Goal: Check status: Check status

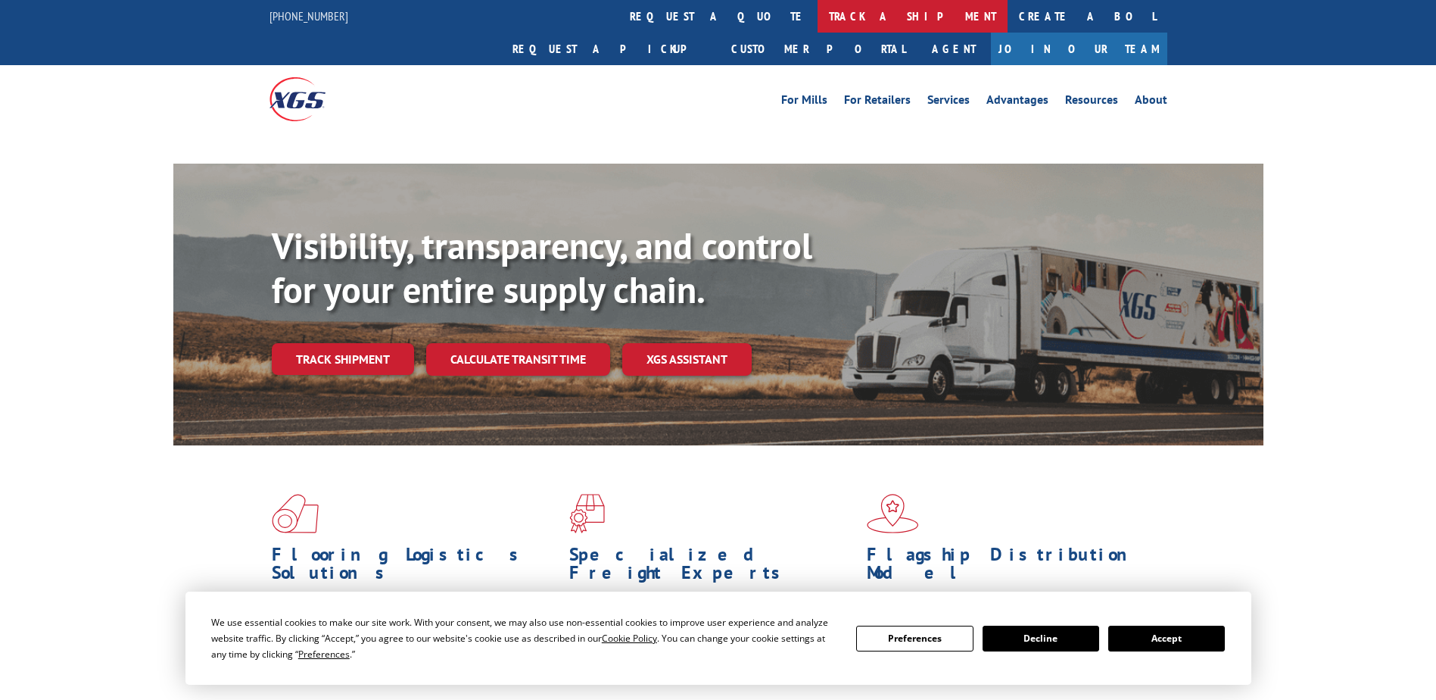
click at [818, 18] on link "track a shipment" at bounding box center [913, 16] width 190 height 33
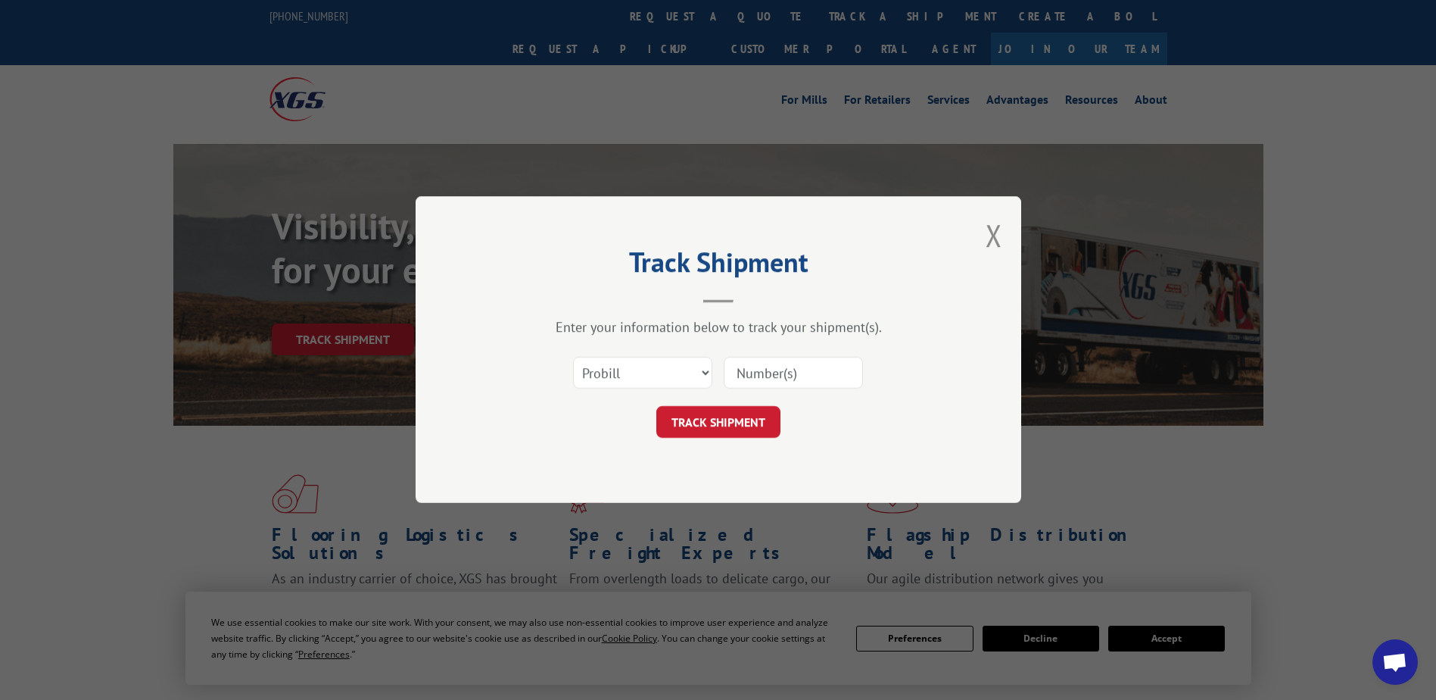
click at [699, 365] on select "Select category... Probill BOL PO" at bounding box center [642, 373] width 139 height 32
select select "po"
click at [573, 357] on select "Select category... Probill BOL PO" at bounding box center [642, 373] width 139 height 32
click at [760, 372] on input at bounding box center [793, 373] width 139 height 32
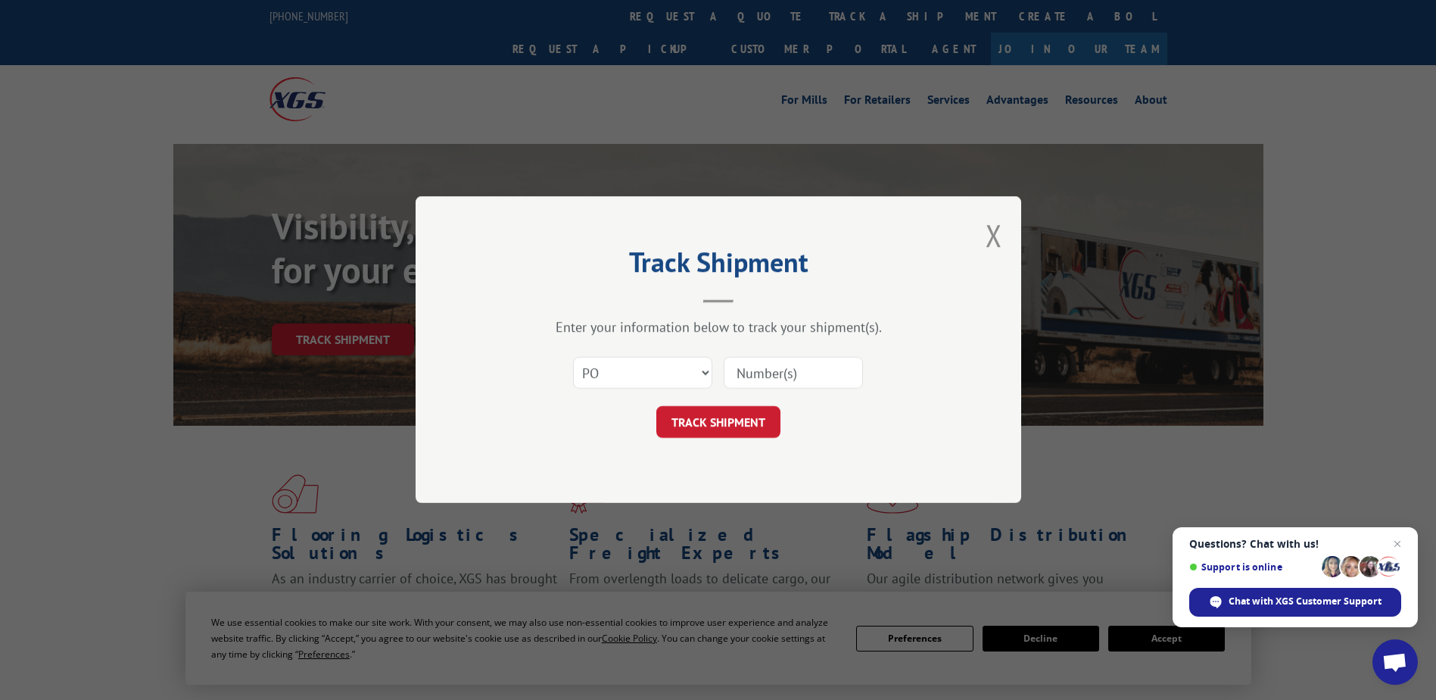
paste input "88536831"
click at [769, 373] on input "88536831" at bounding box center [793, 373] width 139 height 32
type input "88536831"
click at [746, 420] on button "TRACK SHIPMENT" at bounding box center [718, 423] width 124 height 32
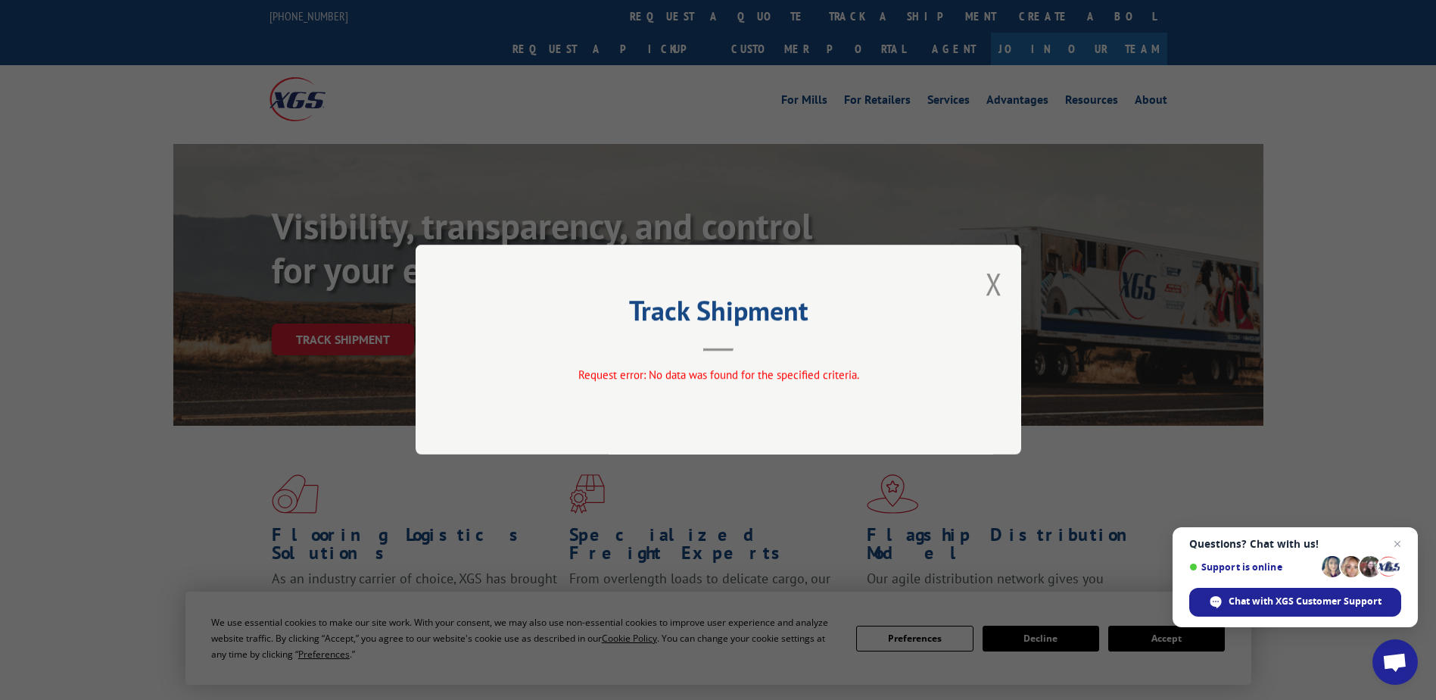
click at [1003, 293] on div "Track Shipment Request error: No data was found for the specified criteria." at bounding box center [719, 350] width 606 height 210
click at [990, 287] on button "Close modal" at bounding box center [994, 283] width 17 height 40
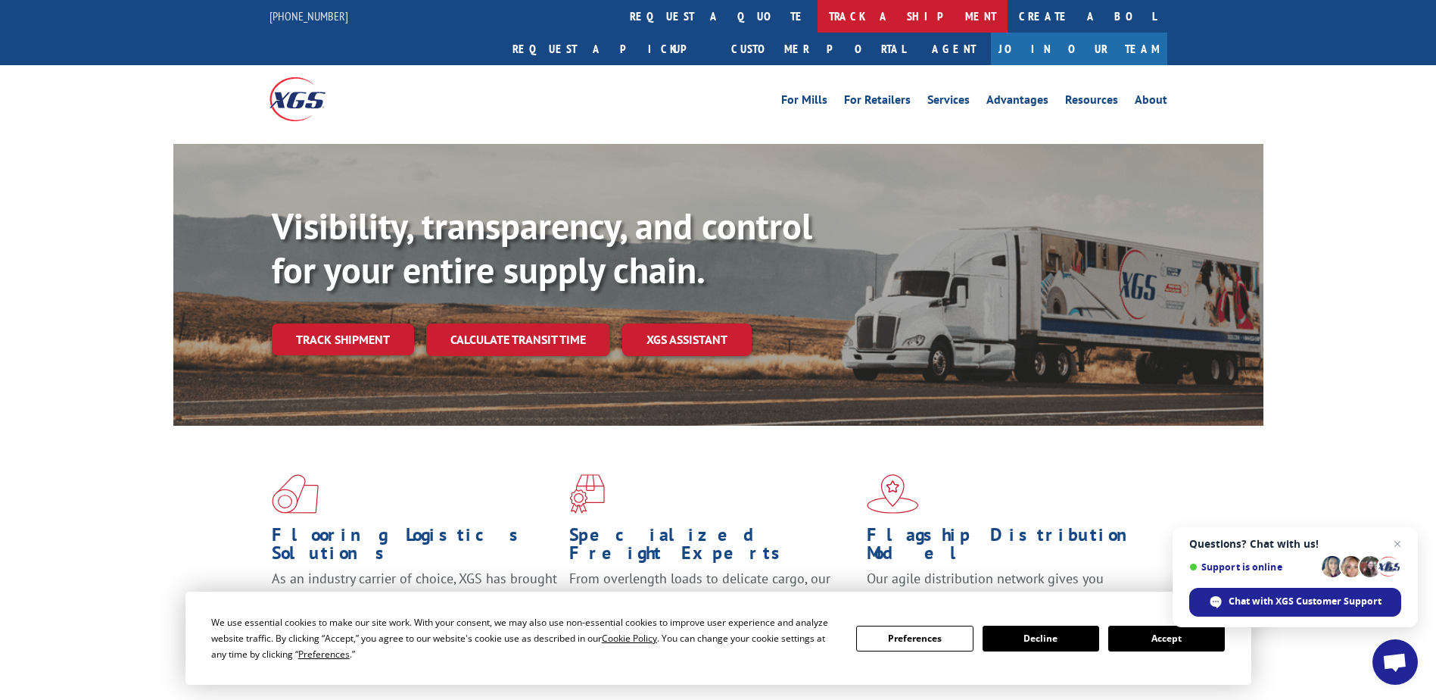
click at [818, 19] on link "track a shipment" at bounding box center [913, 16] width 190 height 33
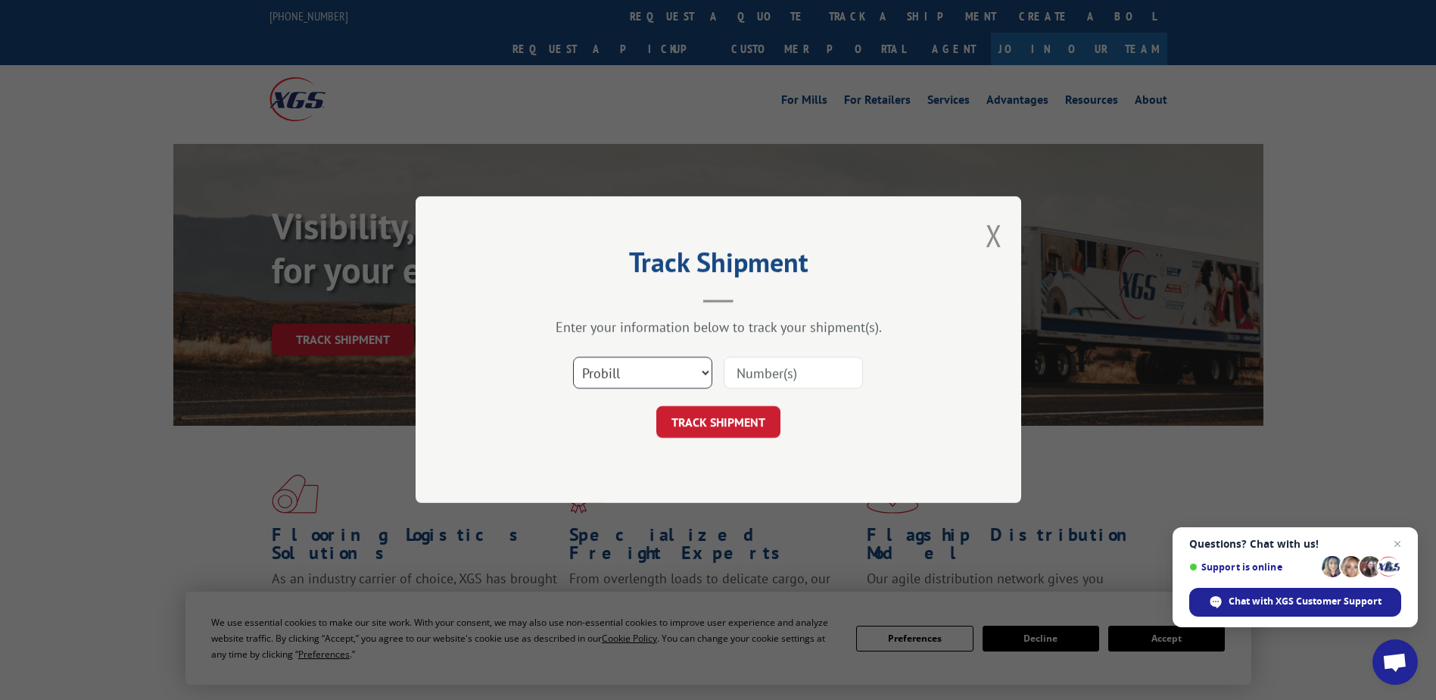
click at [628, 378] on select "Select category... Probill BOL PO" at bounding box center [642, 373] width 139 height 32
select select "po"
click at [573, 357] on select "Select category... Probill BOL PO" at bounding box center [642, 373] width 139 height 32
click at [789, 376] on input at bounding box center [793, 373] width 139 height 32
paste input "03525974"
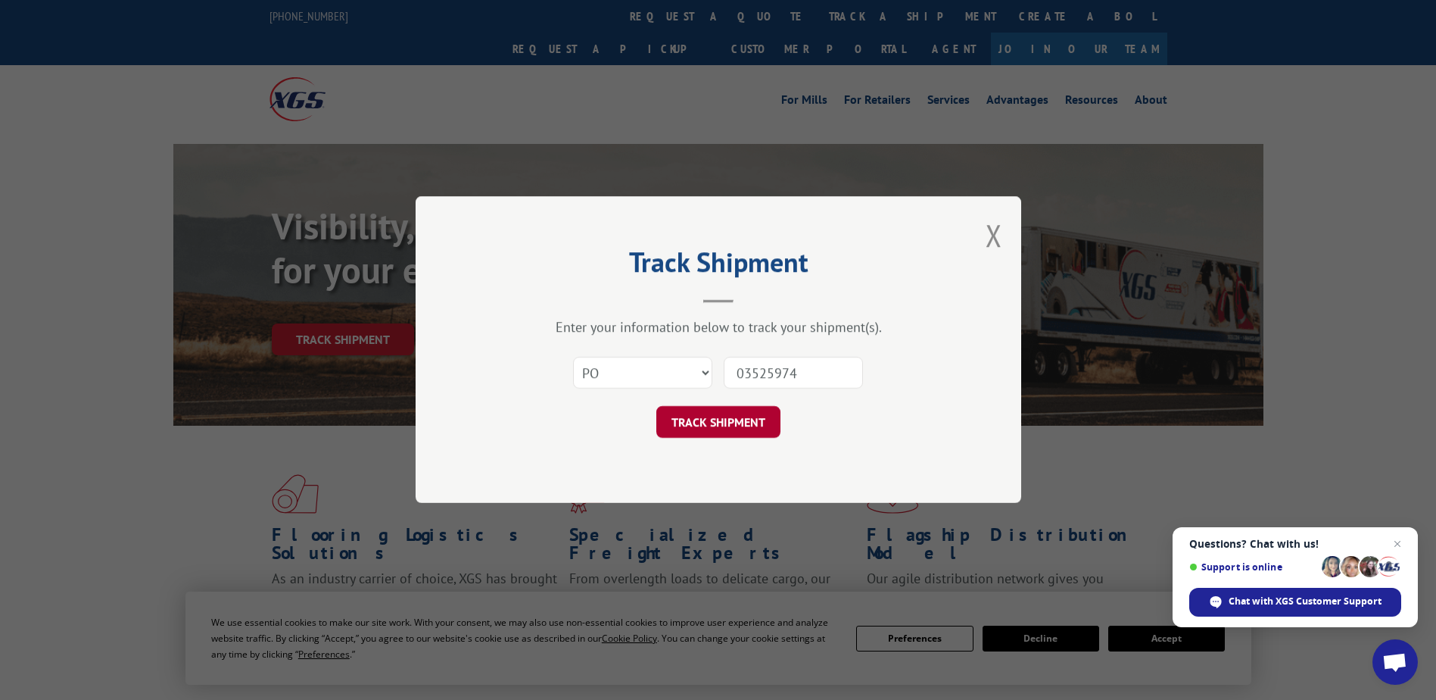
type input "03525974"
click at [752, 425] on button "TRACK SHIPMENT" at bounding box center [718, 423] width 124 height 32
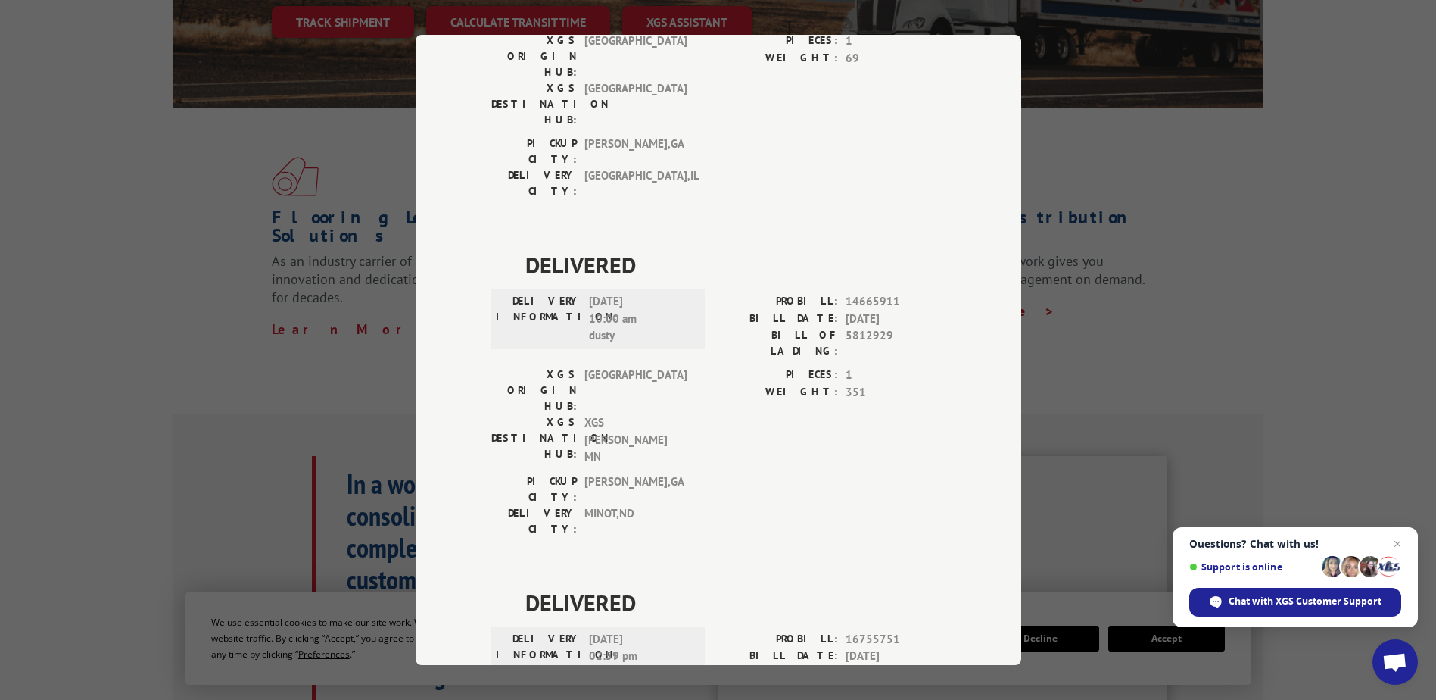
scroll to position [454, 0]
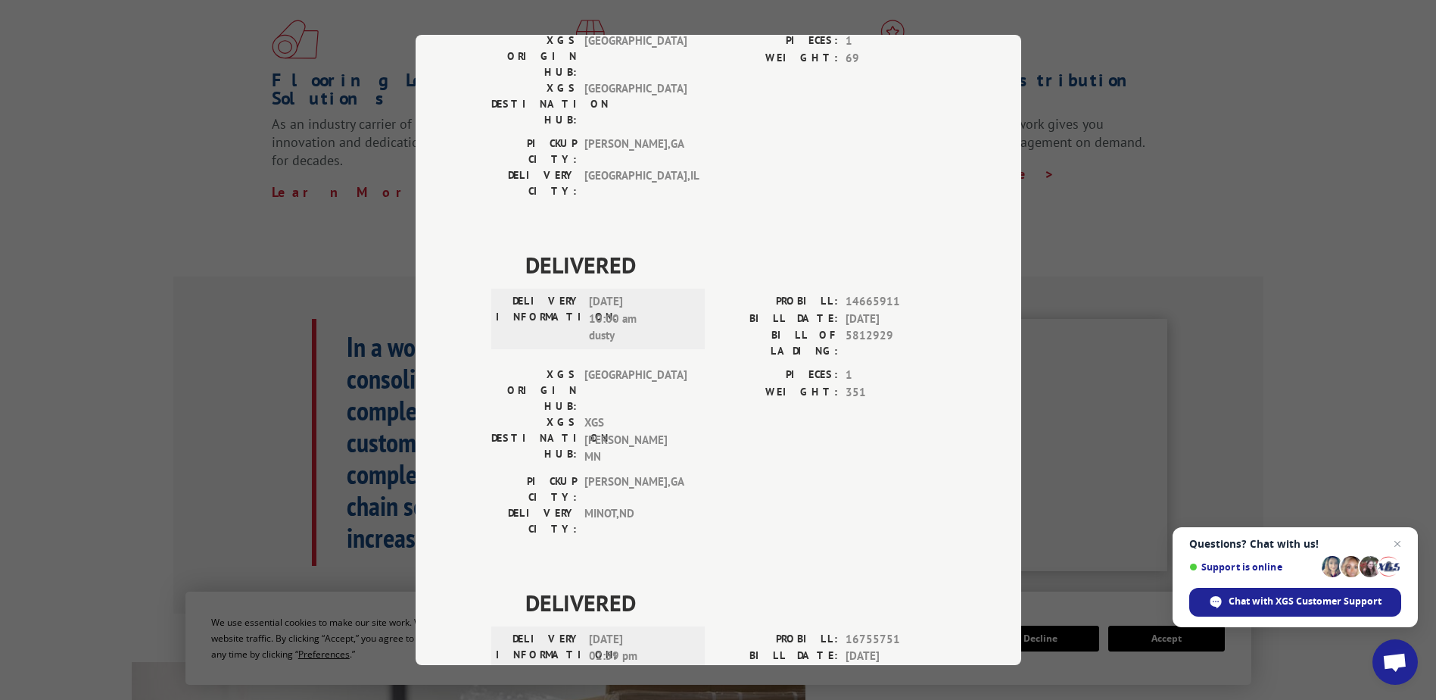
drag, startPoint x: 337, startPoint y: 85, endPoint x: 379, endPoint y: 95, distance: 42.8
click at [358, 90] on div "Track Shipment DELIVERED DELIVERY INFORMATION: PROBILL: 10792341 BILL DATE: [DA…" at bounding box center [718, 350] width 1436 height 700
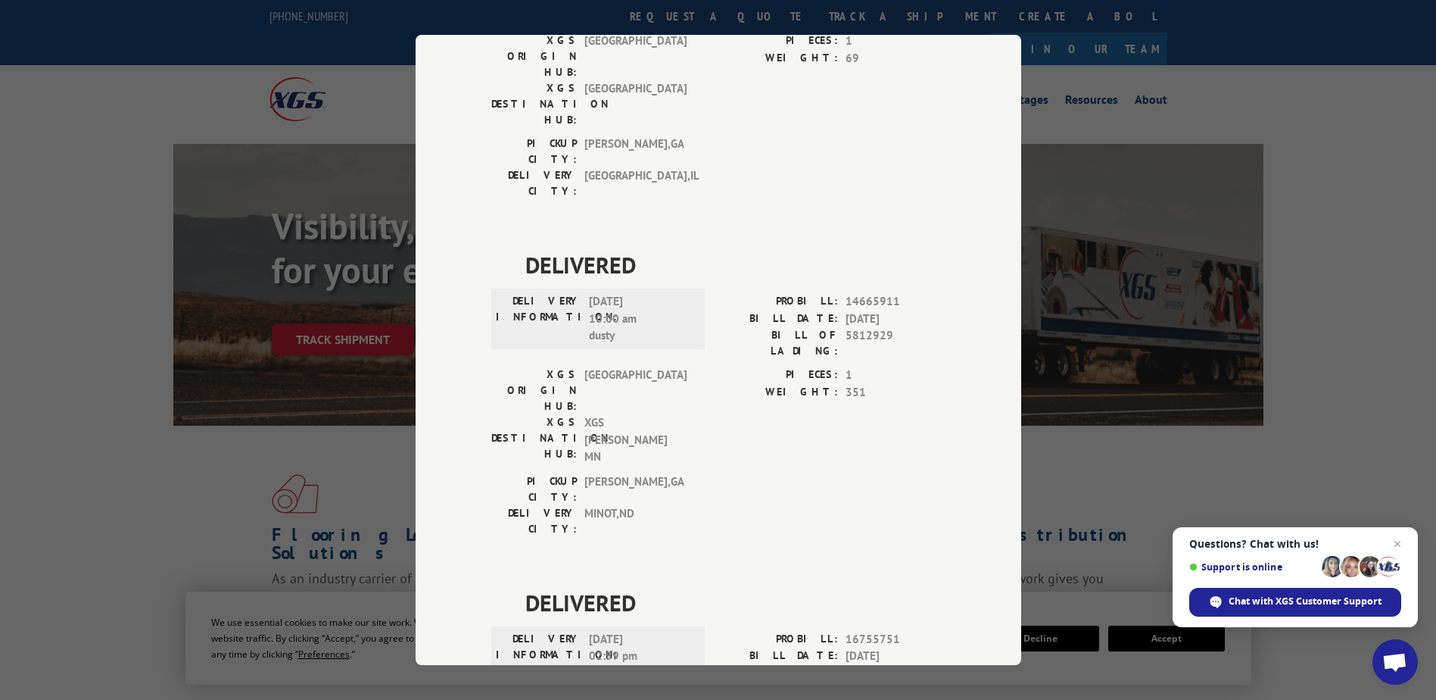
scroll to position [0, 0]
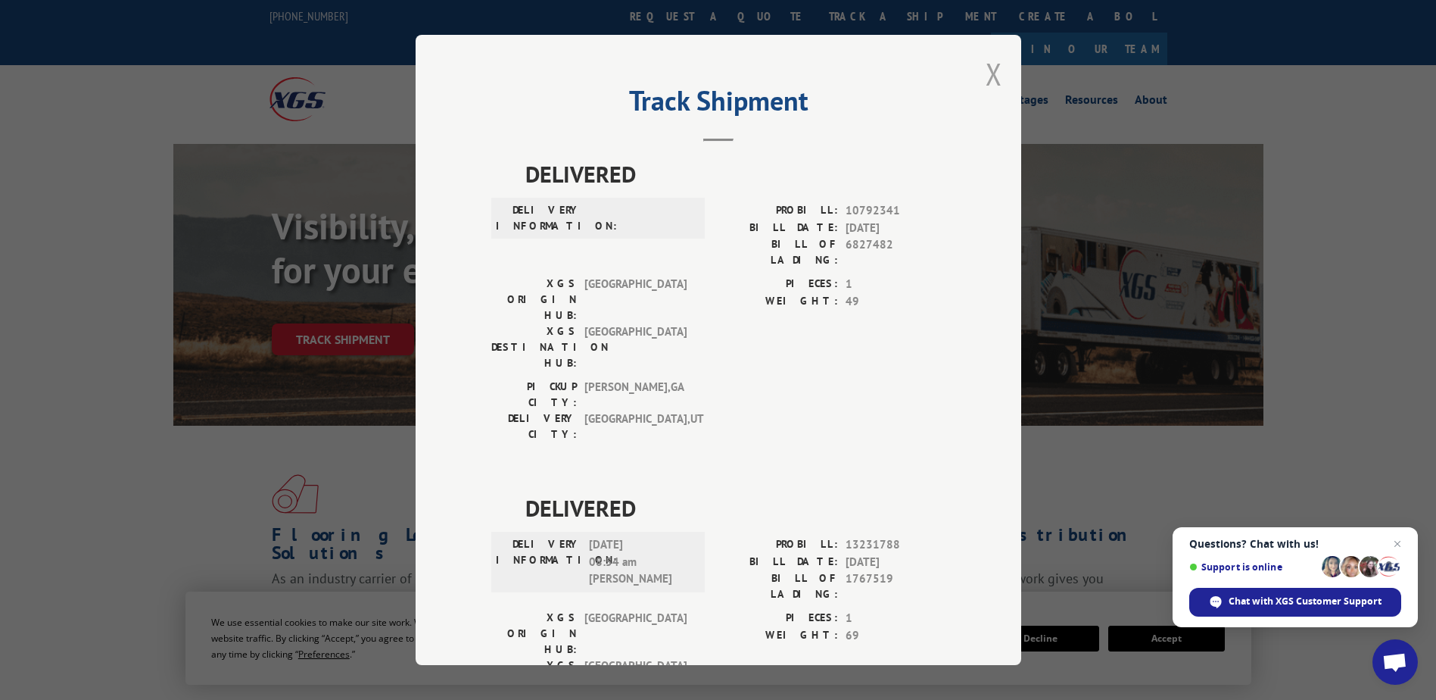
click at [981, 76] on div "Track Shipment DELIVERED DELIVERY INFORMATION: PROBILL: 10792341 BILL DATE: [DA…" at bounding box center [719, 350] width 606 height 630
click at [986, 69] on button "Close modal" at bounding box center [994, 74] width 17 height 40
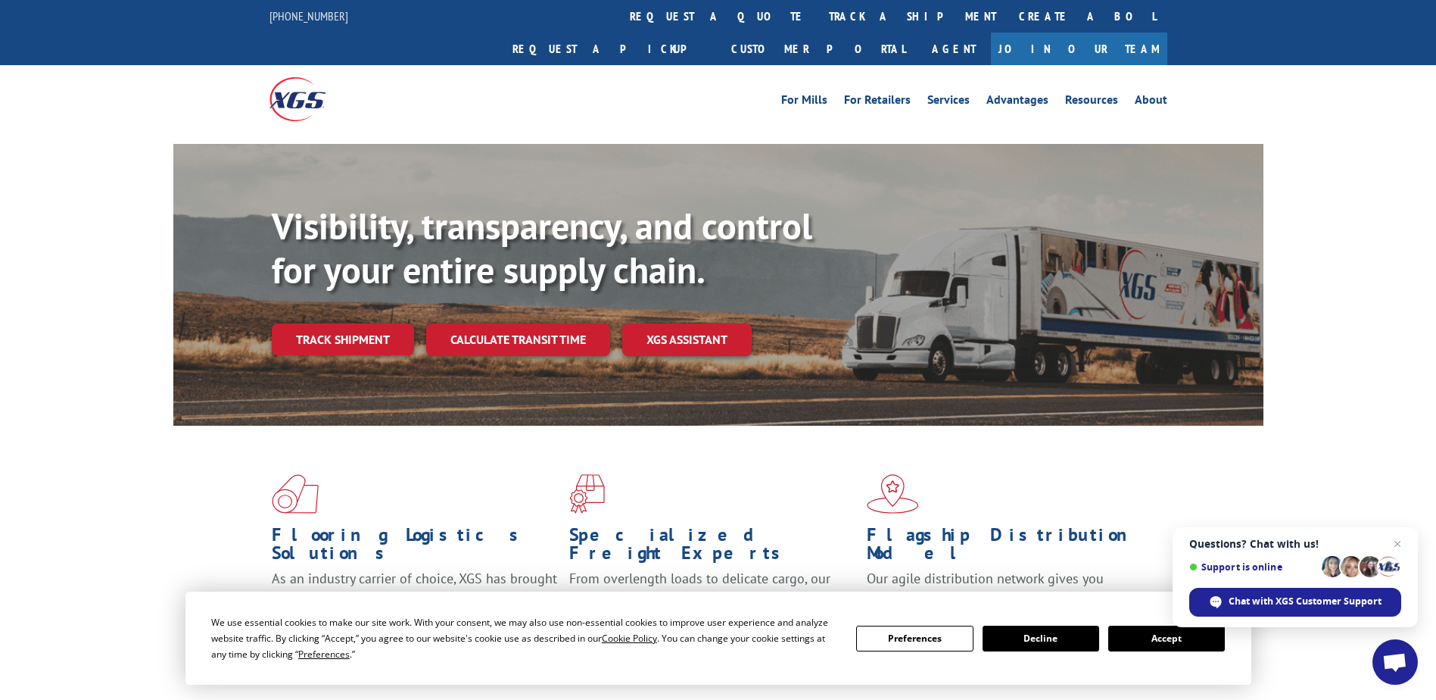
click at [818, 29] on link "track a shipment" at bounding box center [913, 16] width 190 height 33
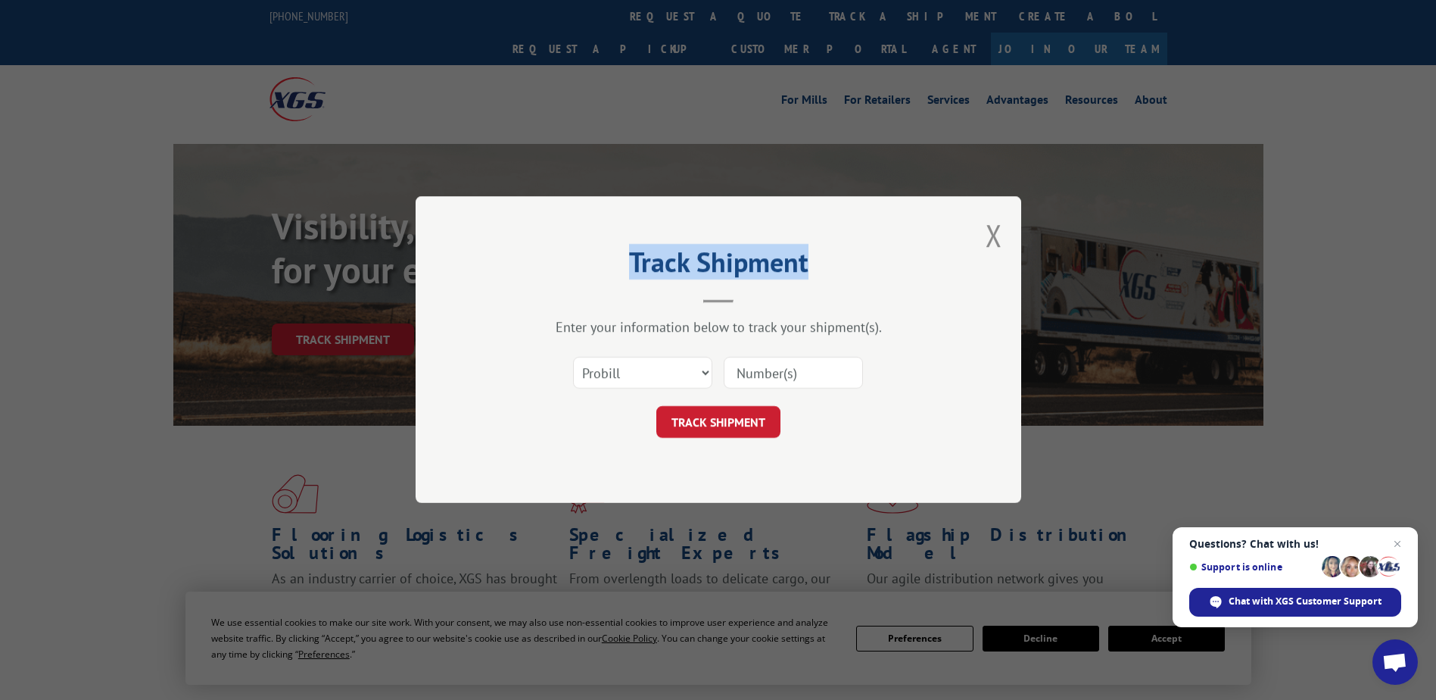
click at [662, 22] on div "Track Shipment Enter your information below to track your shipment(s). Select c…" at bounding box center [718, 350] width 1436 height 700
click at [691, 371] on select "Select category... Probill BOL PO" at bounding box center [642, 373] width 139 height 32
select select "po"
click at [573, 357] on select "Select category... Probill BOL PO" at bounding box center [642, 373] width 139 height 32
click at [747, 366] on input at bounding box center [793, 373] width 139 height 32
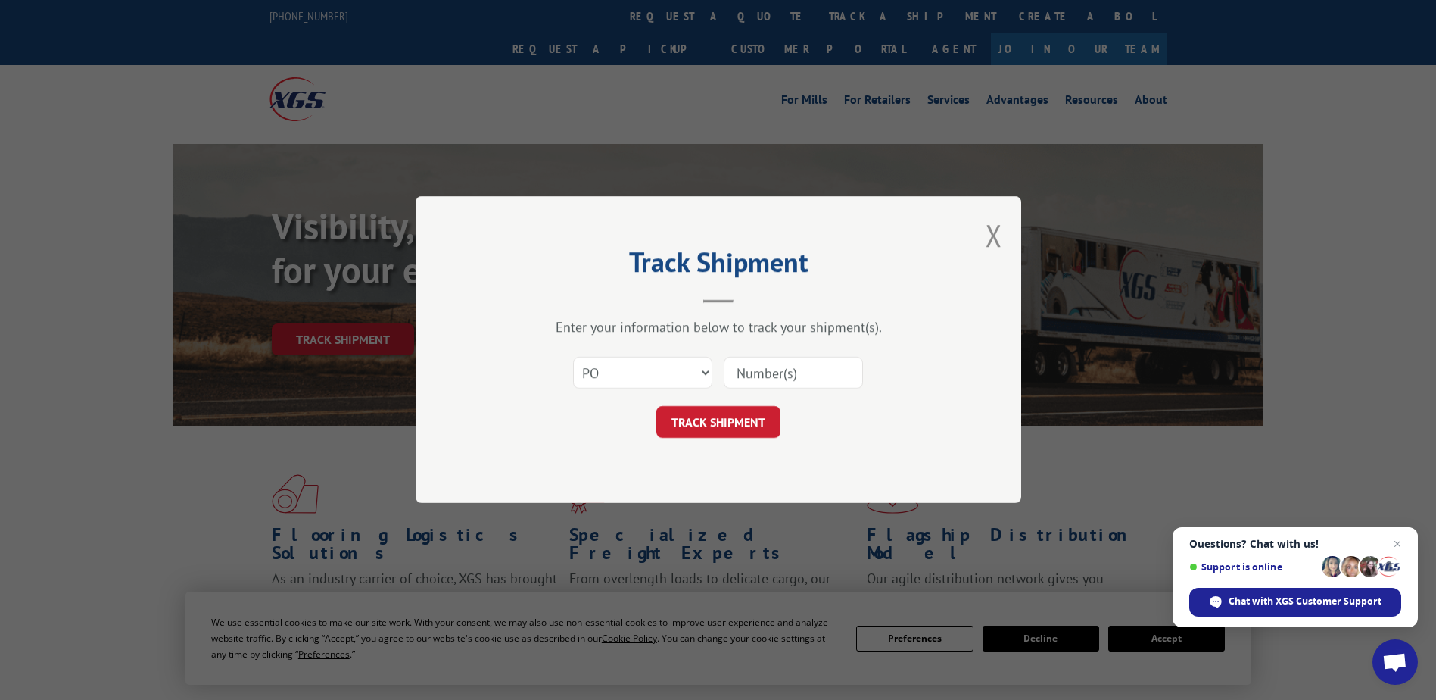
paste input "50547710"
type input "50547710"
click at [723, 425] on button "TRACK SHIPMENT" at bounding box center [718, 423] width 124 height 32
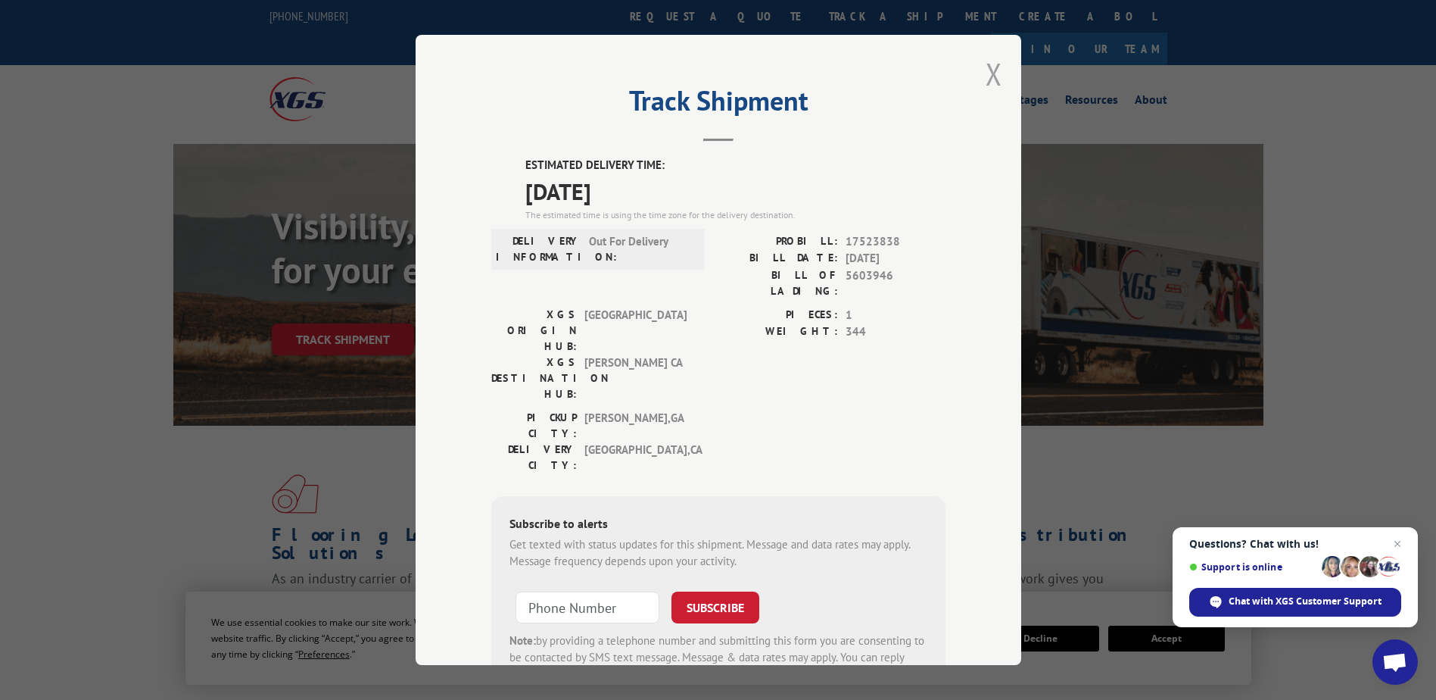
click at [986, 82] on button "Close modal" at bounding box center [994, 74] width 17 height 40
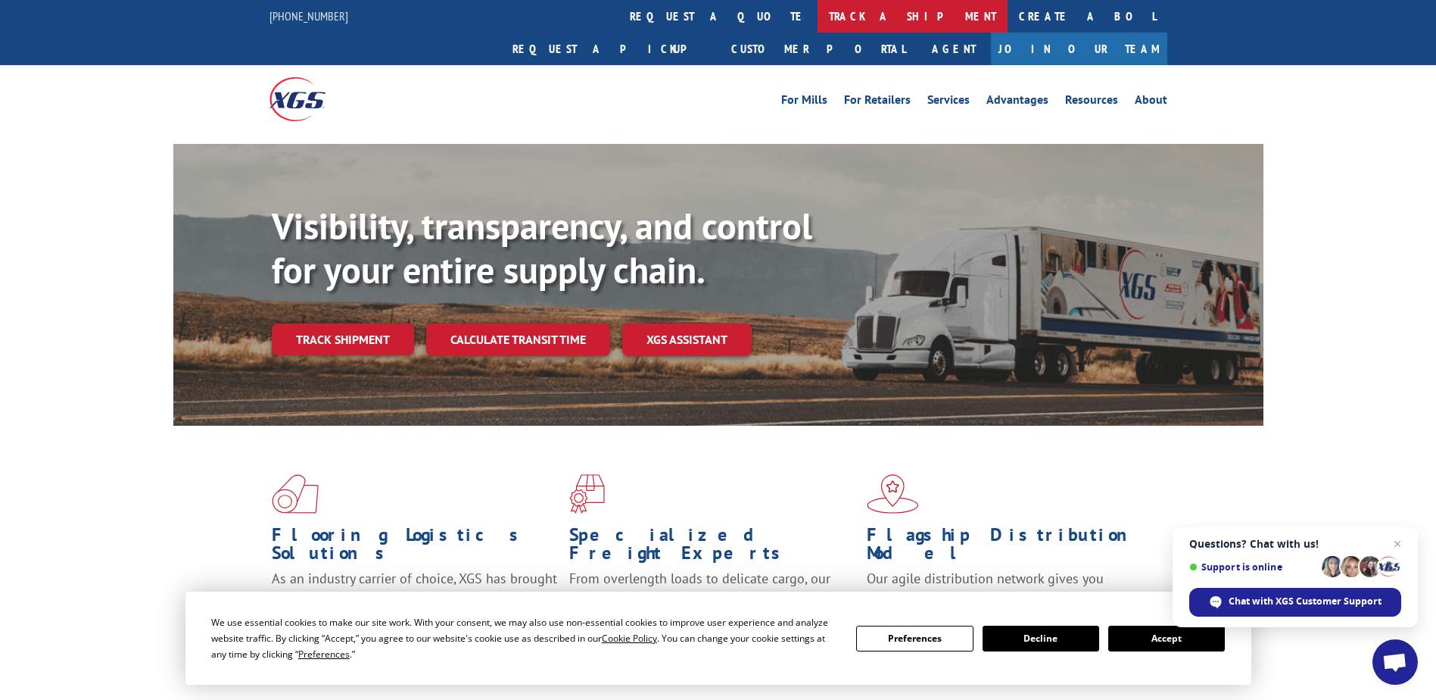
click at [818, 11] on link "track a shipment" at bounding box center [913, 16] width 190 height 33
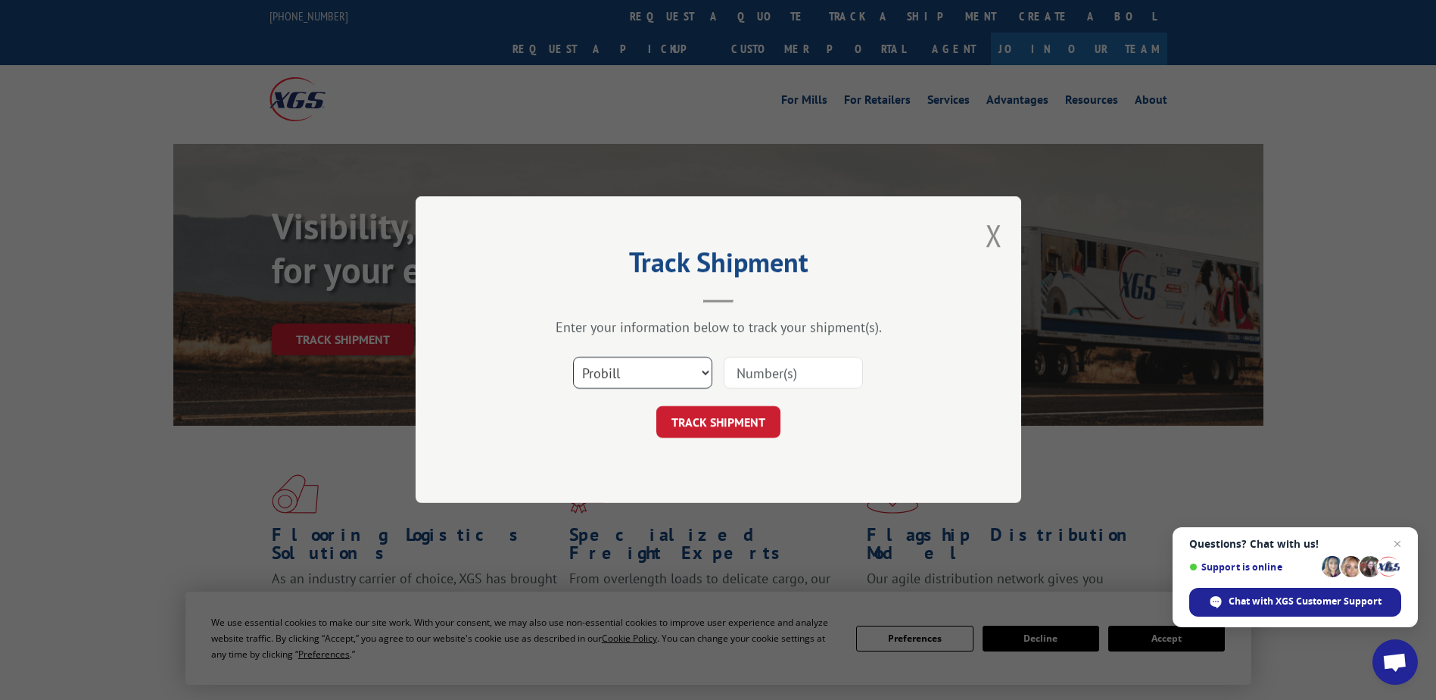
click at [650, 366] on select "Select category... Probill BOL PO" at bounding box center [642, 373] width 139 height 32
select select "po"
click at [573, 357] on select "Select category... Probill BOL PO" at bounding box center [642, 373] width 139 height 32
click at [759, 374] on input at bounding box center [793, 373] width 139 height 32
paste input "52544427"
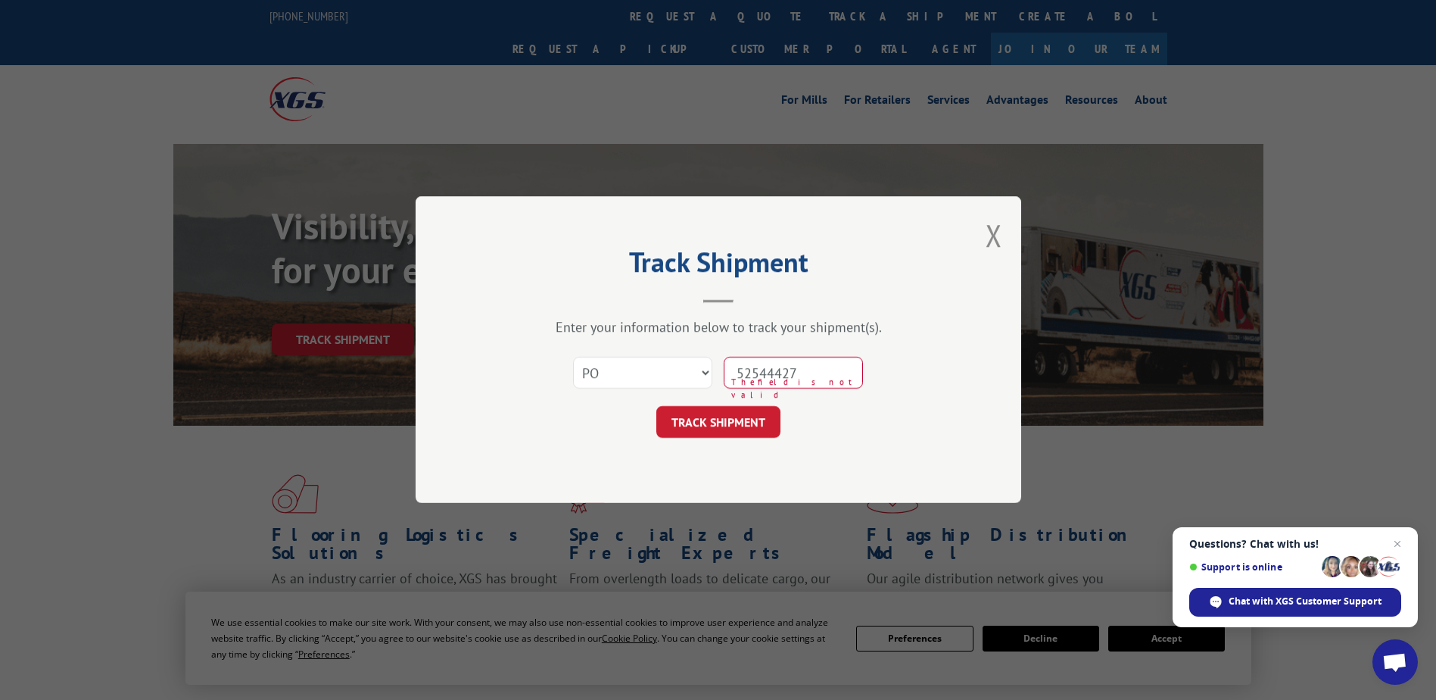
click at [766, 373] on input "52544427" at bounding box center [793, 373] width 139 height 32
type input "52544427"
click button "TRACK SHIPMENT" at bounding box center [718, 423] width 124 height 32
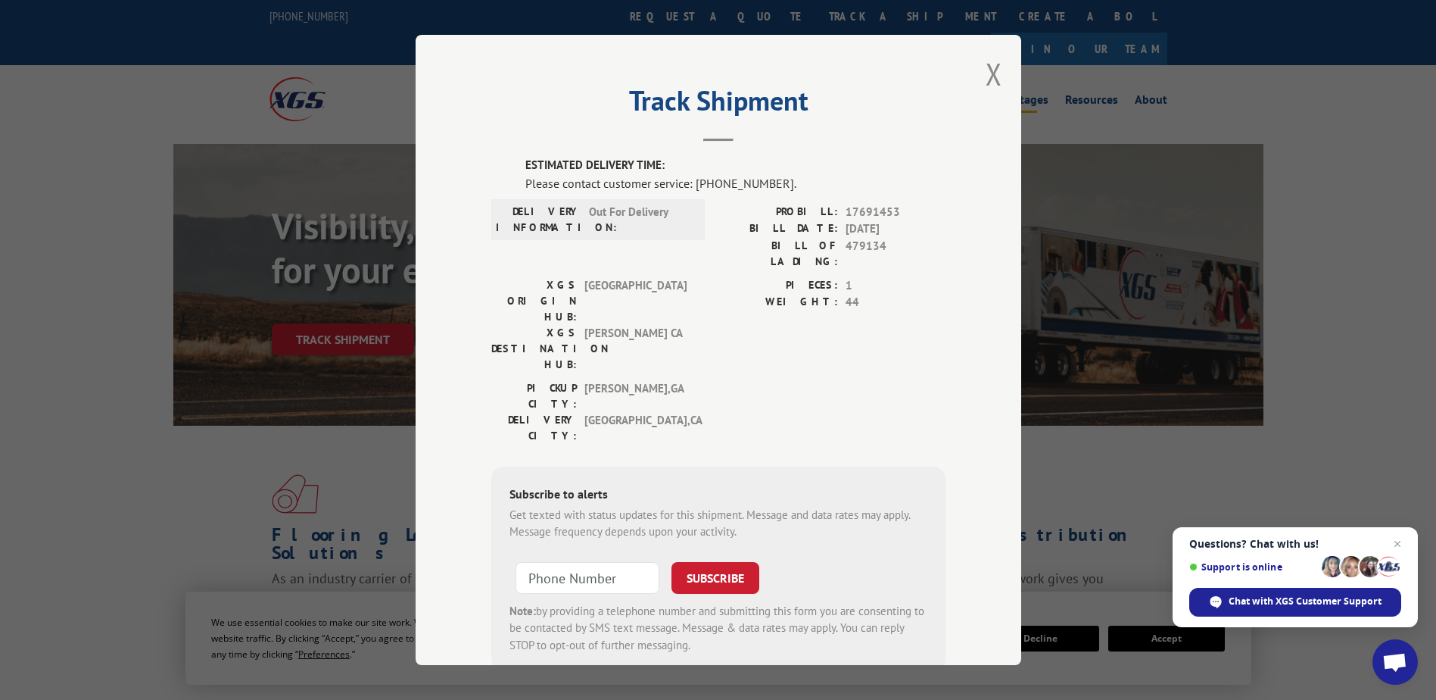
click at [992, 76] on button "Close modal" at bounding box center [994, 74] width 17 height 40
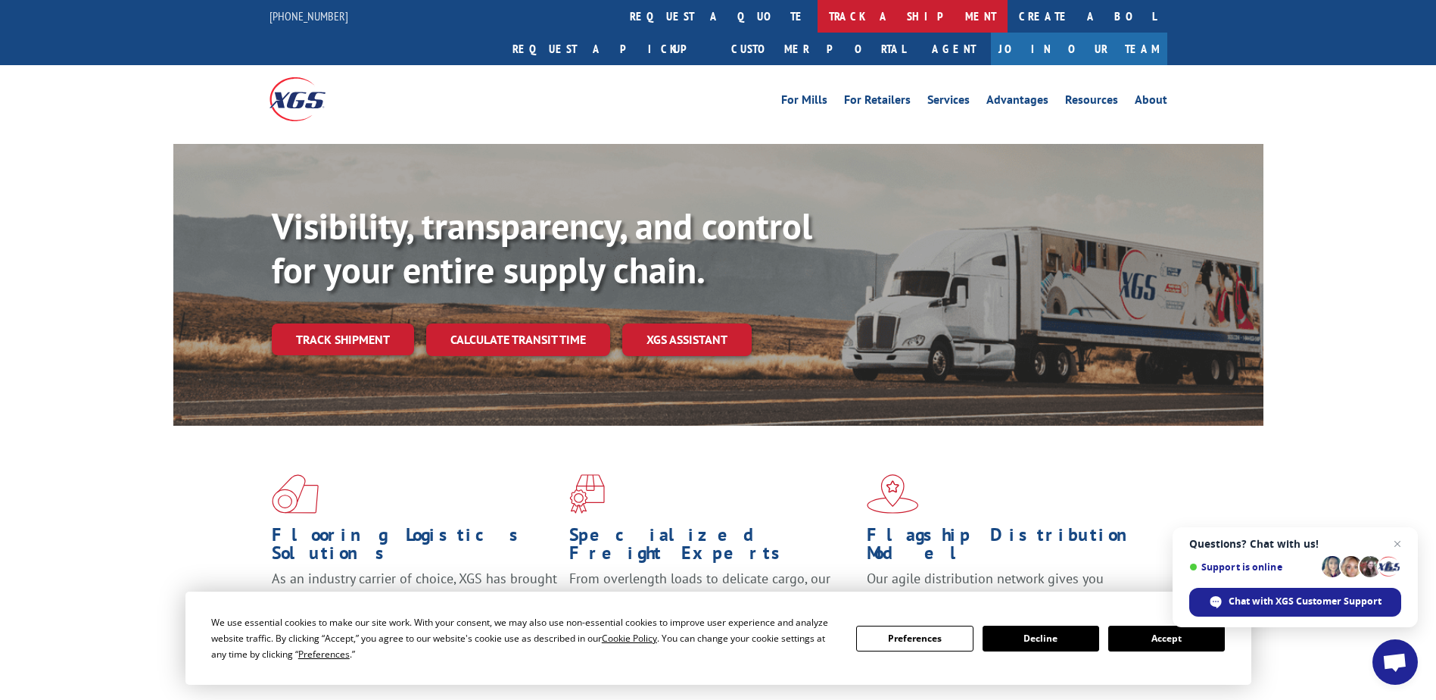
click at [818, 20] on link "track a shipment" at bounding box center [913, 16] width 190 height 33
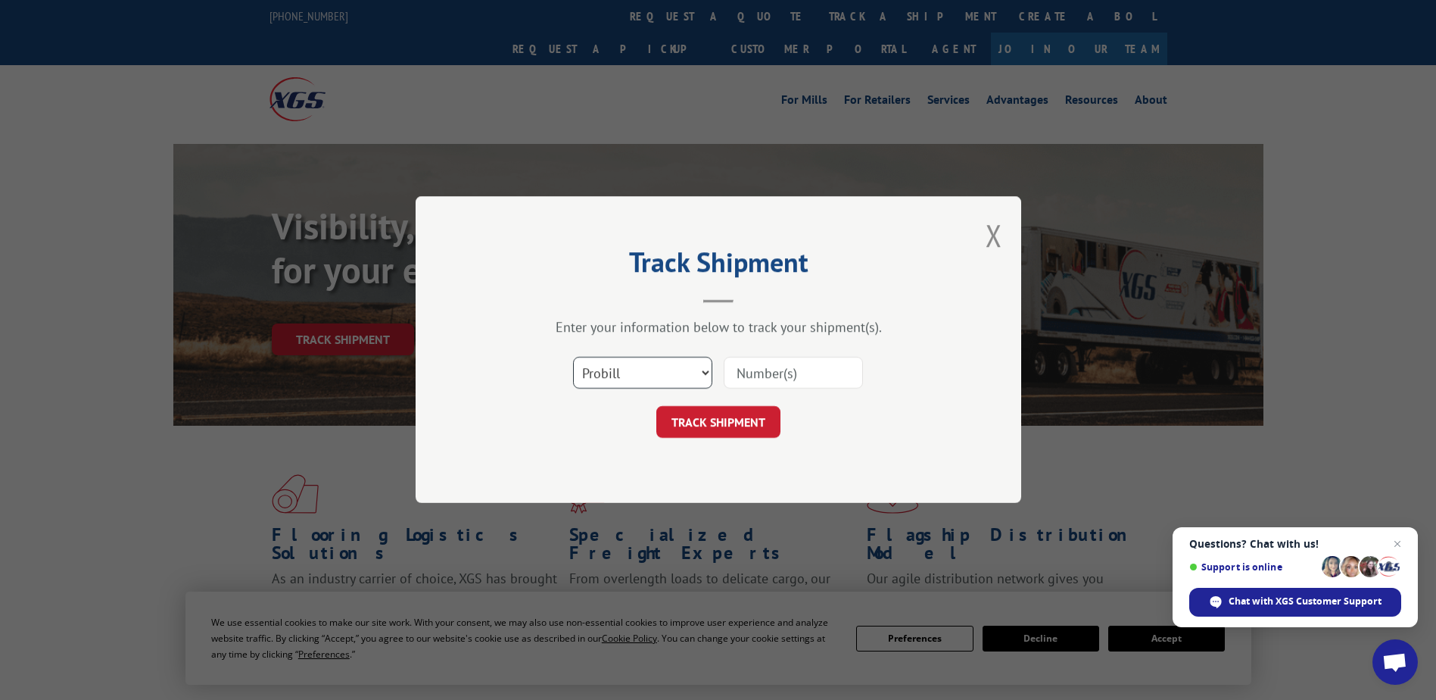
click at [660, 376] on select "Select category... Probill BOL PO" at bounding box center [642, 373] width 139 height 32
select select "po"
click at [573, 357] on select "Select category... Probill BOL PO" at bounding box center [642, 373] width 139 height 32
click at [753, 366] on input at bounding box center [793, 373] width 139 height 32
paste input "69519213"
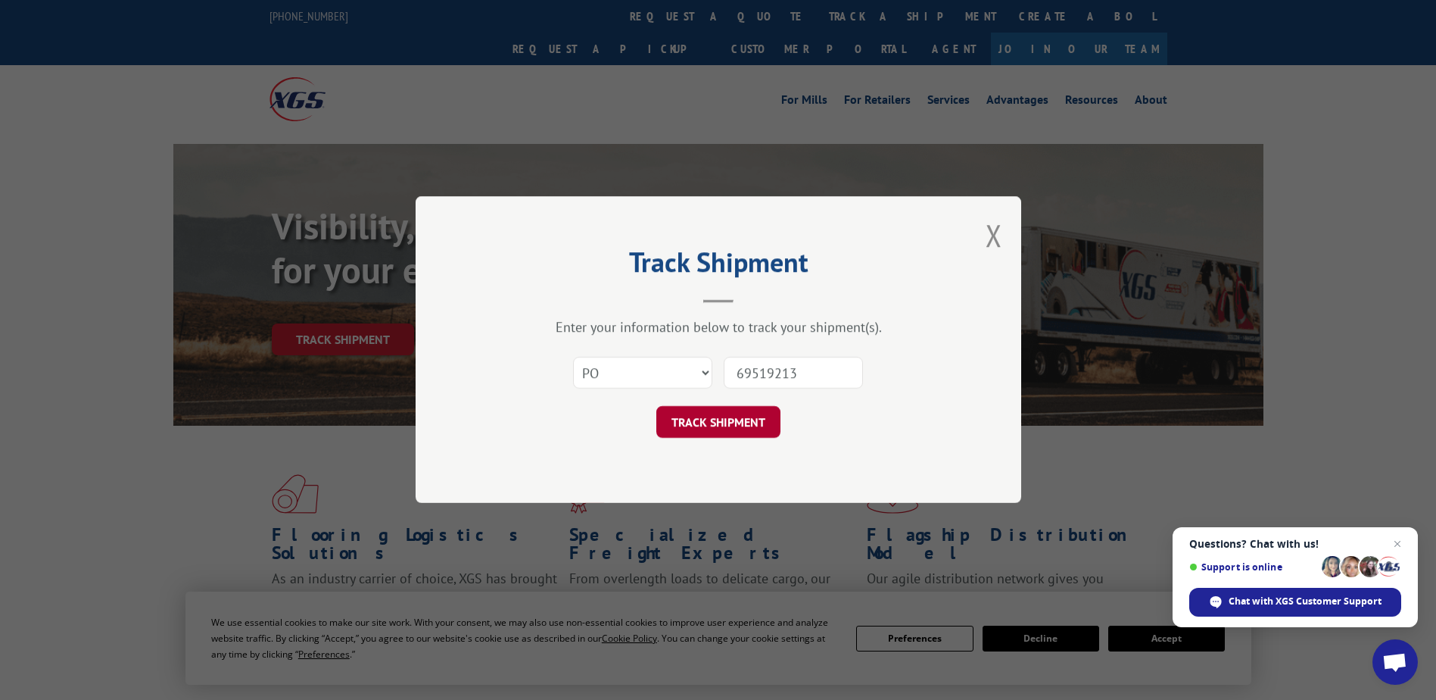
type input "69519213"
click at [747, 420] on button "TRACK SHIPMENT" at bounding box center [718, 423] width 124 height 32
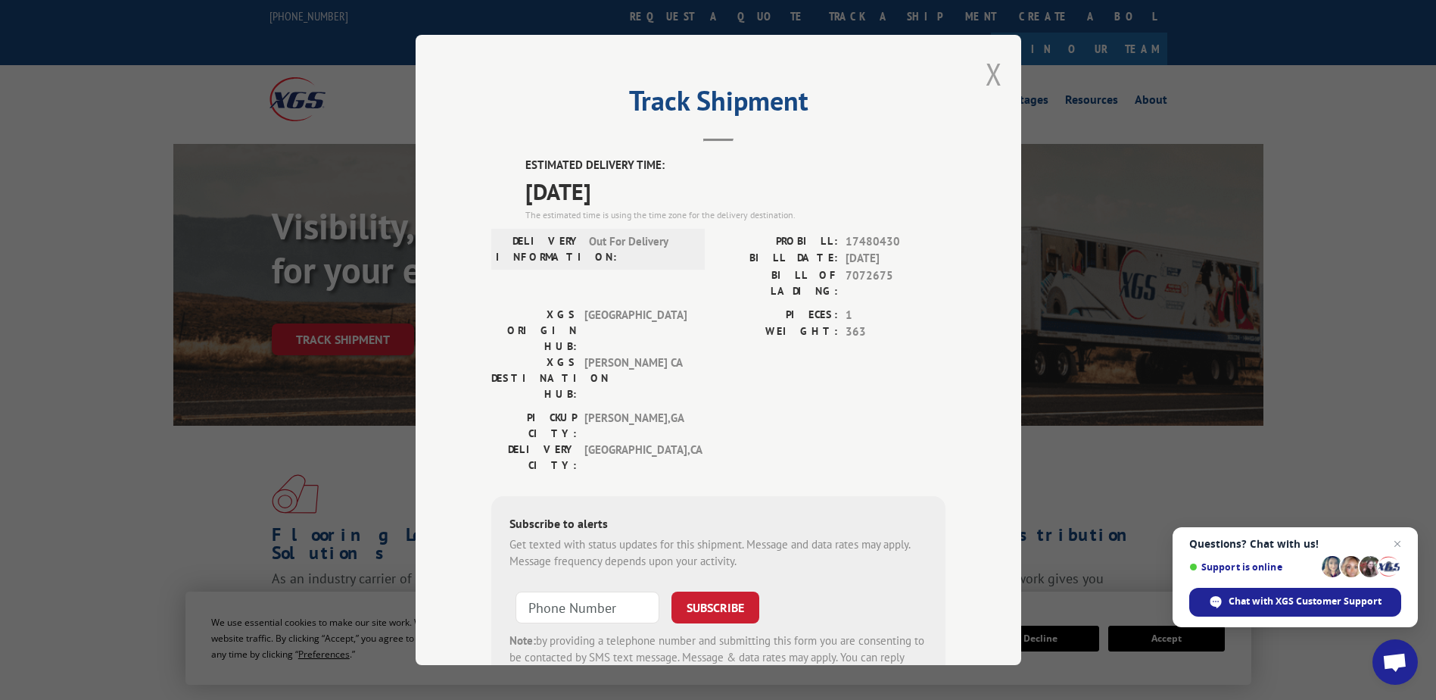
click at [986, 86] on button "Close modal" at bounding box center [994, 74] width 17 height 40
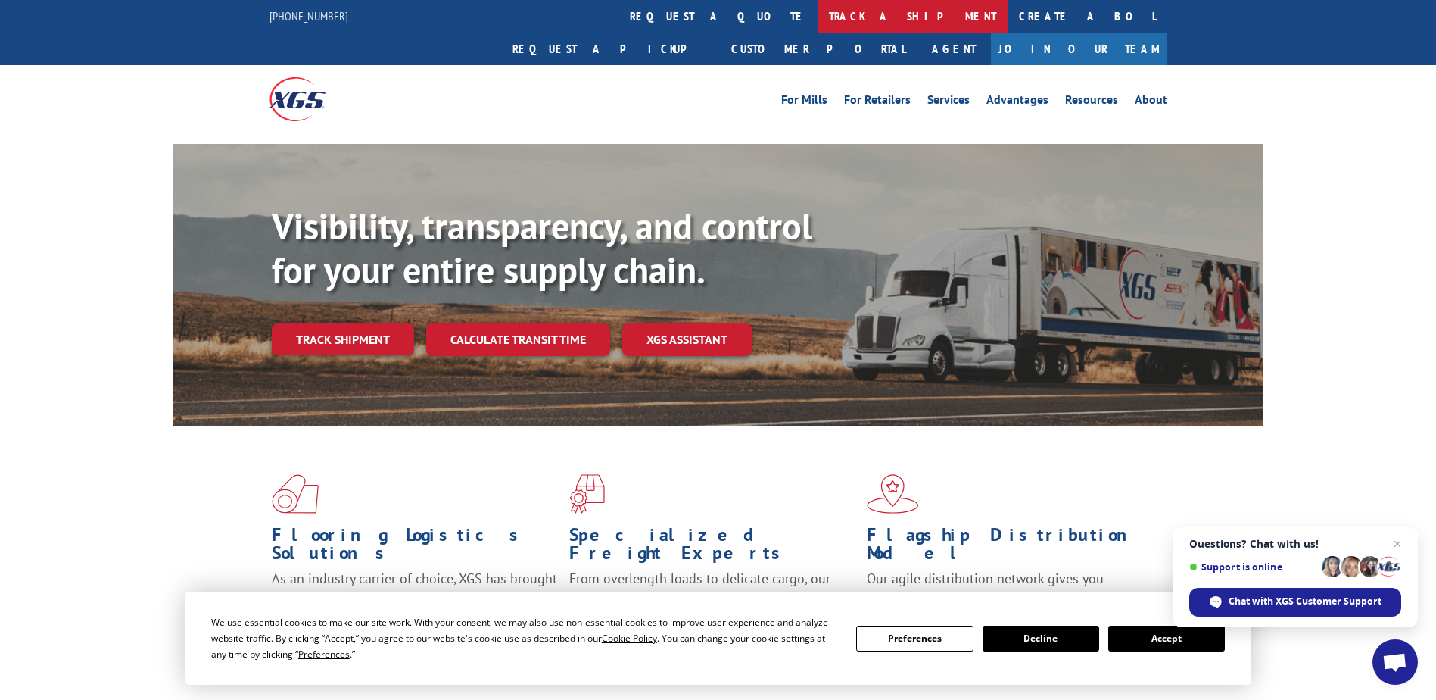
click at [818, 13] on link "track a shipment" at bounding box center [913, 16] width 190 height 33
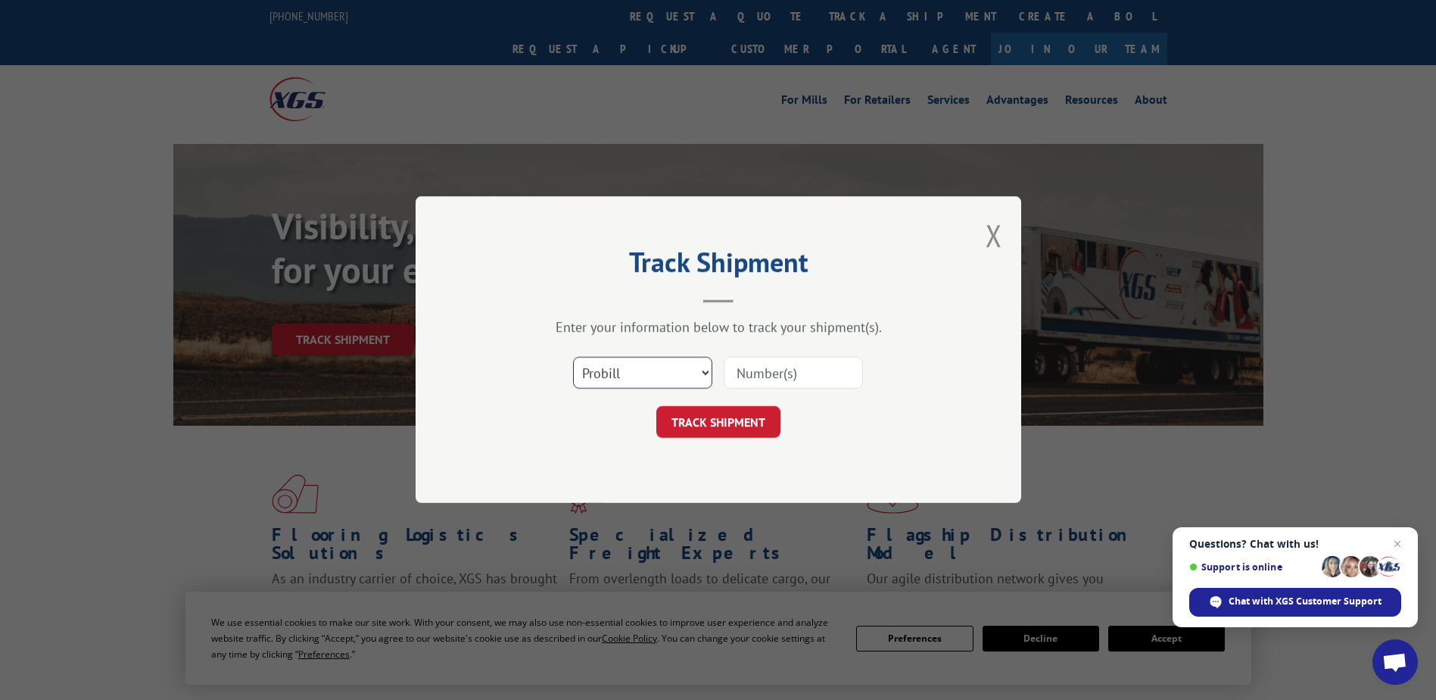
click at [635, 369] on select "Select category... Probill BOL PO" at bounding box center [642, 373] width 139 height 32
select select "po"
click at [573, 357] on select "Select category... Probill BOL PO" at bounding box center [642, 373] width 139 height 32
click at [769, 366] on input at bounding box center [793, 373] width 139 height 32
paste input "20506818"
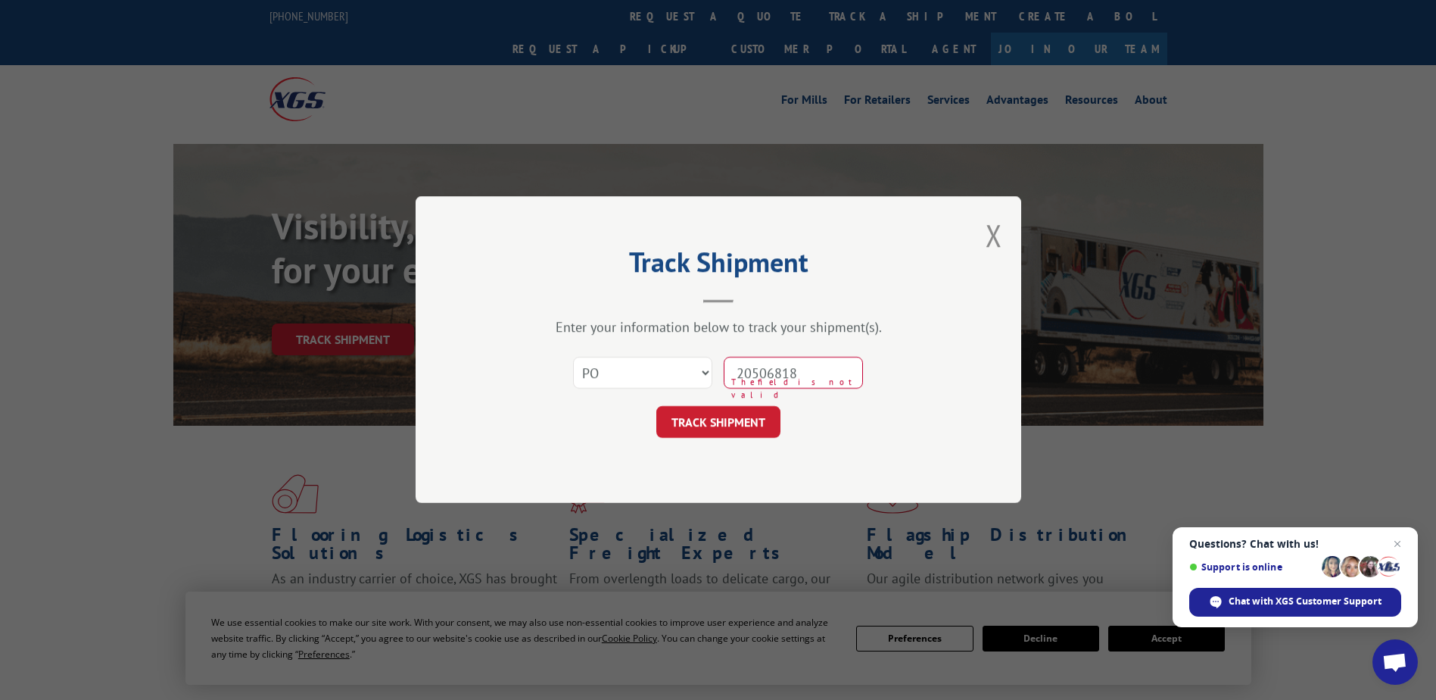
click at [771, 372] on input "20506818" at bounding box center [793, 373] width 139 height 32
click at [772, 370] on input "20506818" at bounding box center [793, 373] width 139 height 32
click at [767, 374] on input "20506818" at bounding box center [793, 373] width 139 height 32
type input "20506818"
click at [680, 423] on button "TRACK SHIPMENT" at bounding box center [718, 423] width 124 height 32
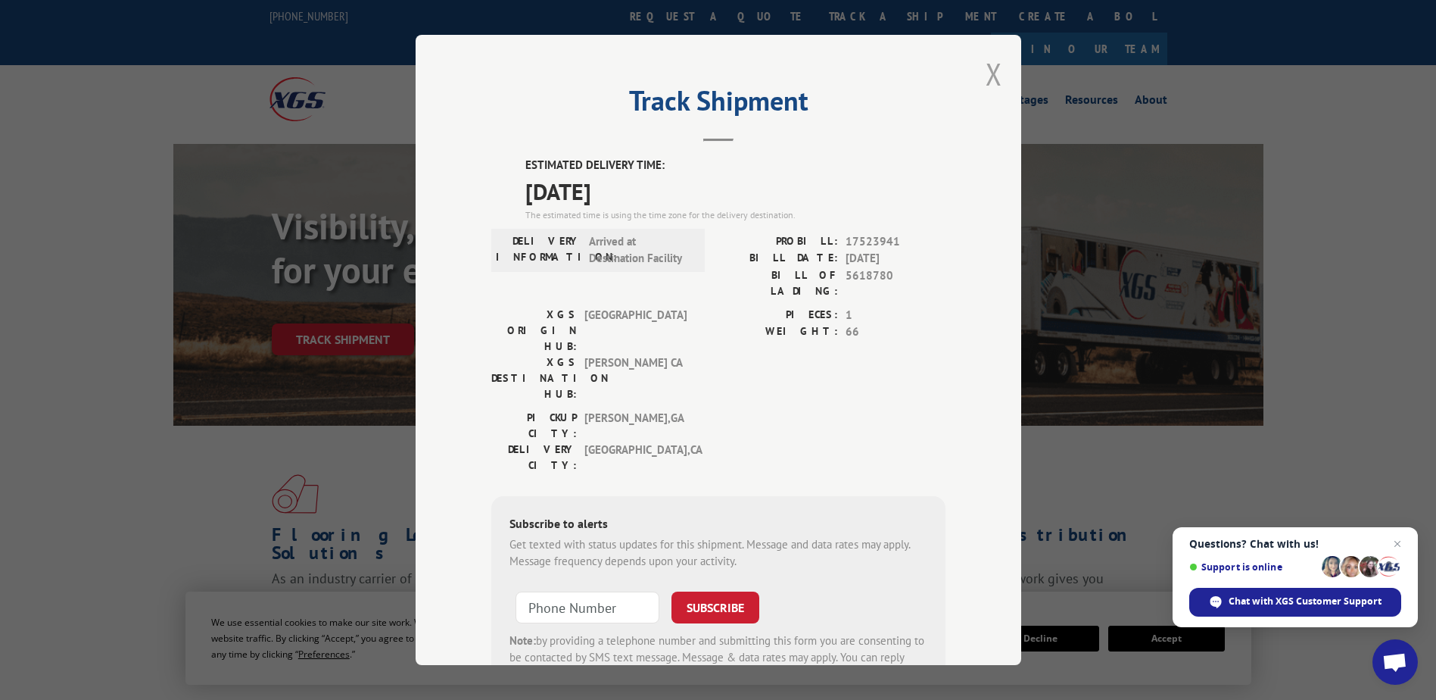
click at [986, 76] on button "Close modal" at bounding box center [994, 74] width 17 height 40
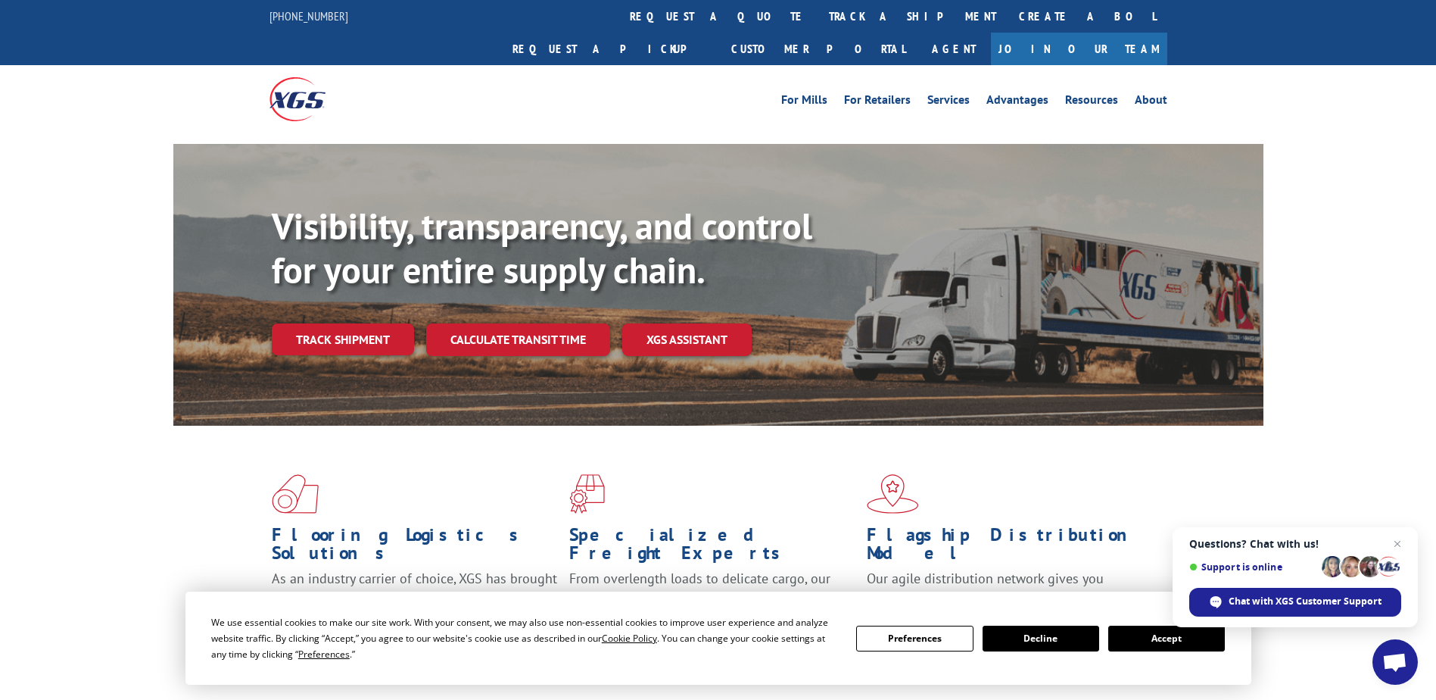
click at [818, 20] on link "track a shipment" at bounding box center [913, 16] width 190 height 33
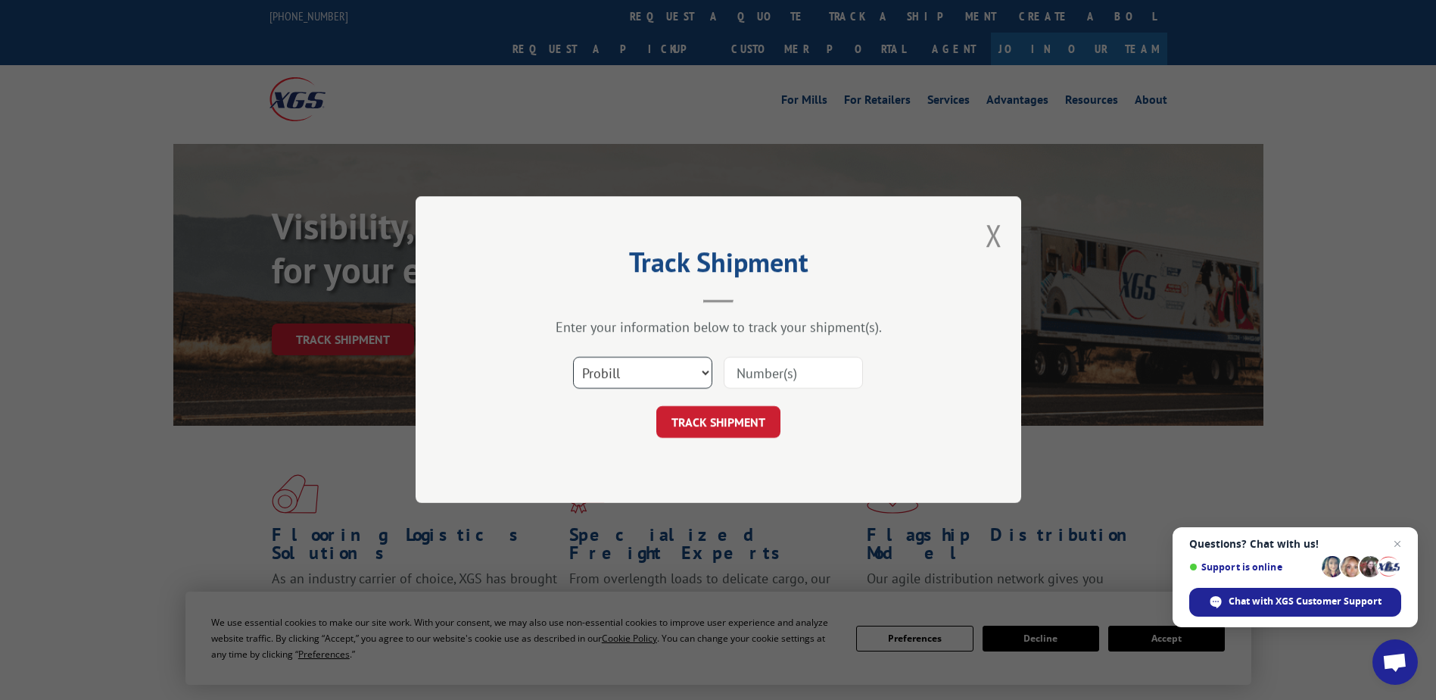
click at [699, 372] on select "Select category... Probill BOL PO" at bounding box center [642, 373] width 139 height 32
select select "po"
click at [573, 357] on select "Select category... Probill BOL PO" at bounding box center [642, 373] width 139 height 32
click at [745, 373] on input at bounding box center [793, 373] width 139 height 32
paste input "97510429"
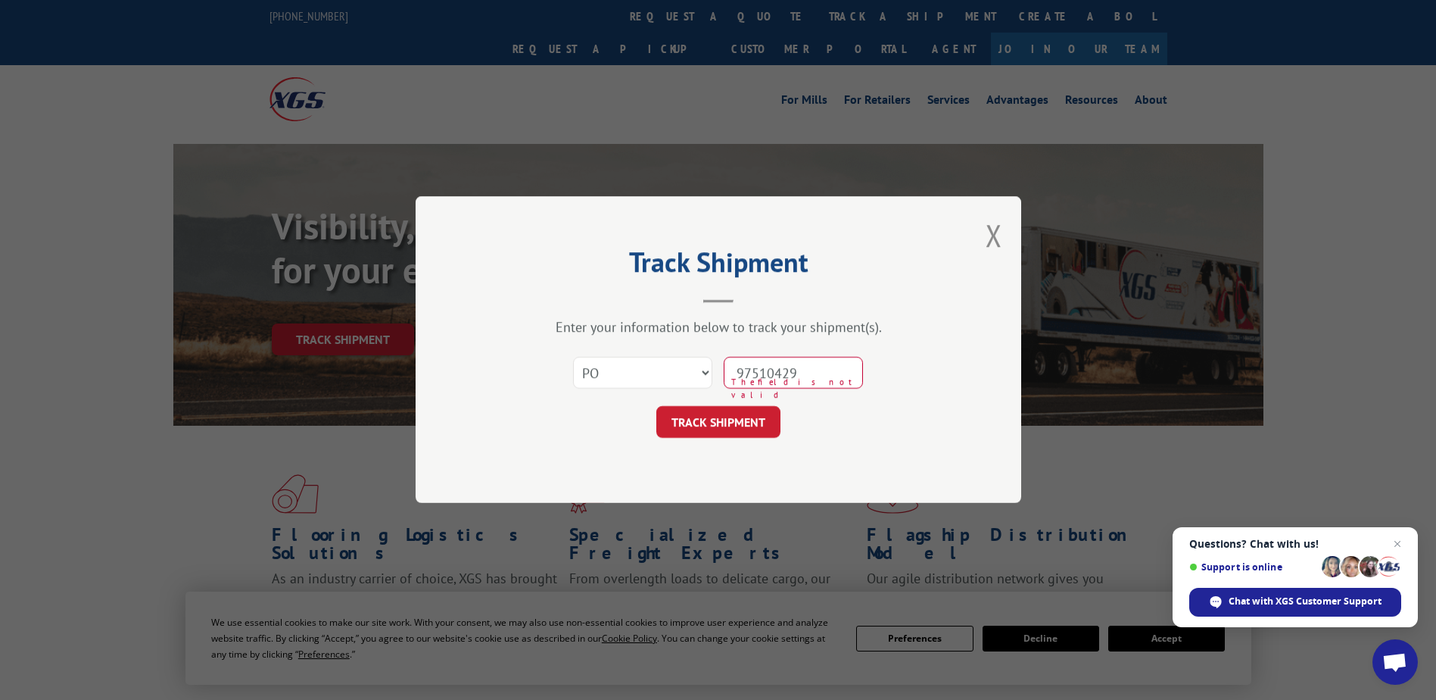
click at [762, 366] on input "97510429" at bounding box center [793, 373] width 139 height 32
type input "97510429"
click button "TRACK SHIPMENT" at bounding box center [718, 423] width 124 height 32
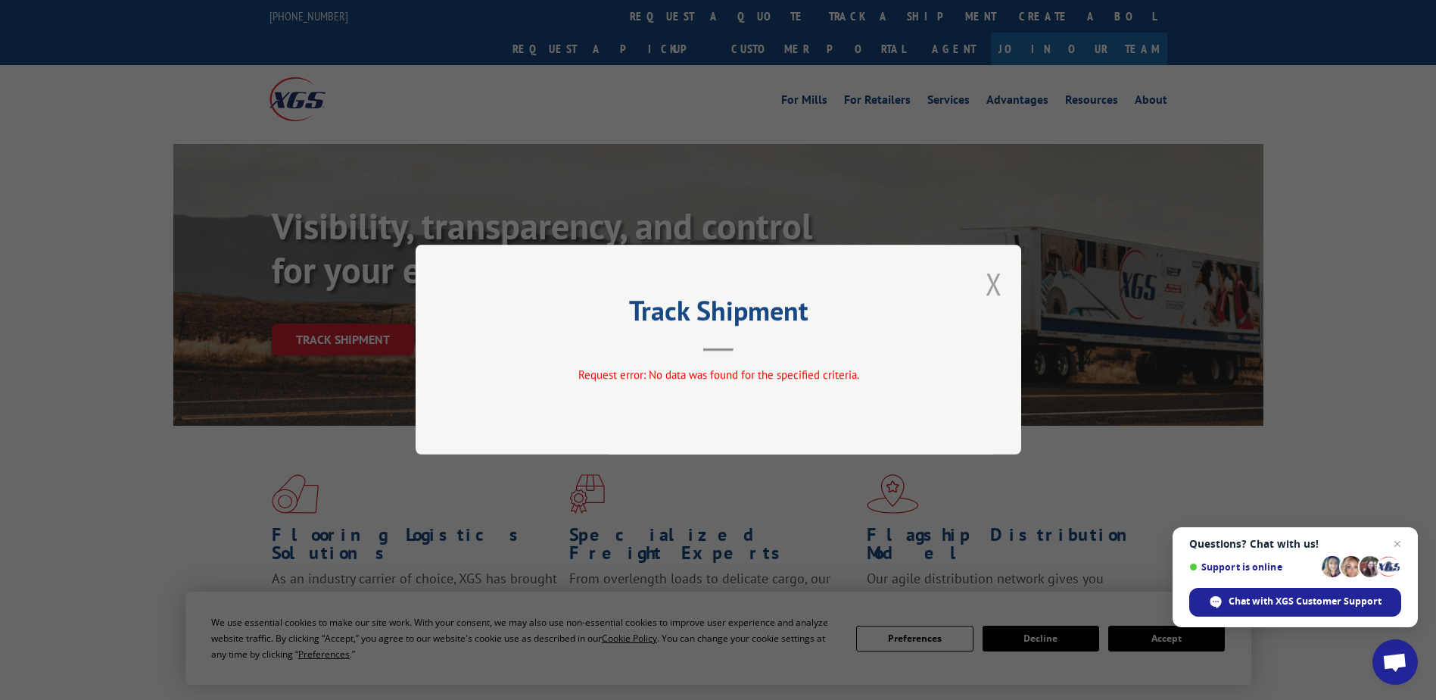
click at [996, 275] on button "Close modal" at bounding box center [994, 283] width 17 height 40
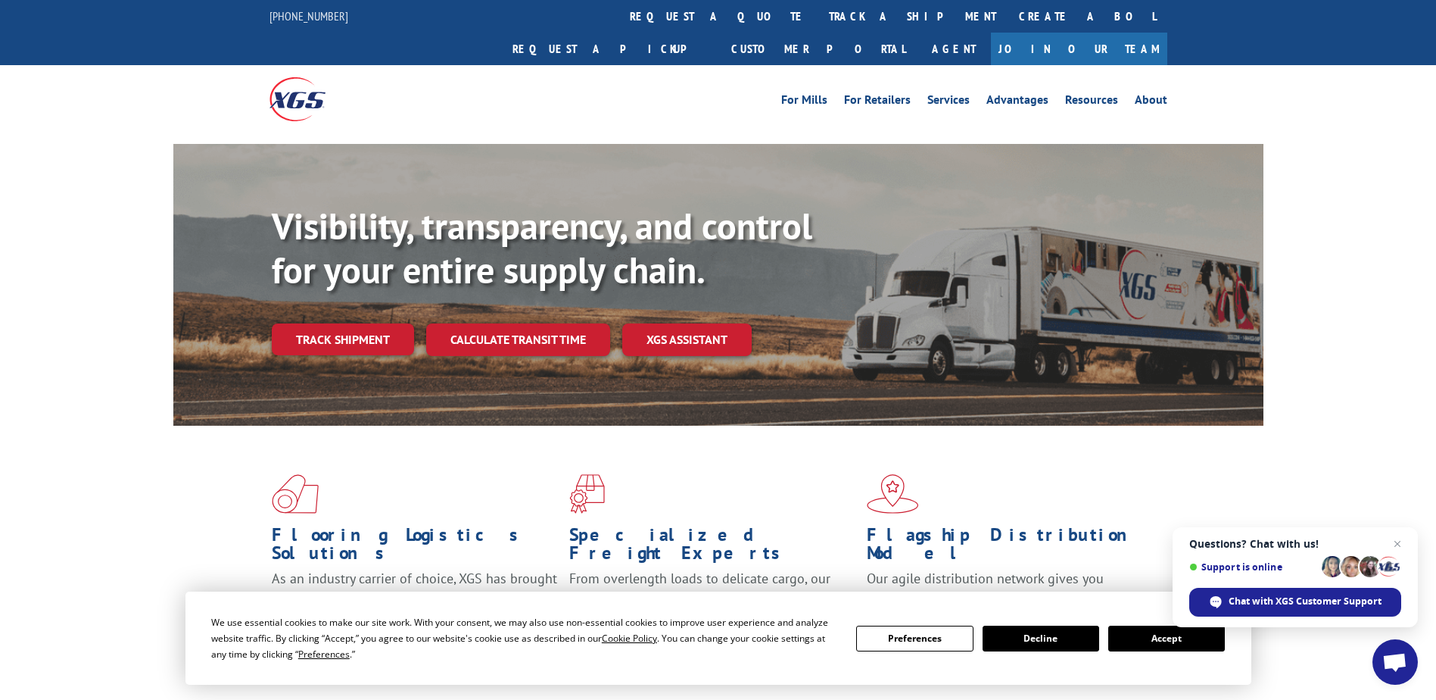
click at [818, 17] on link "track a shipment" at bounding box center [913, 16] width 190 height 33
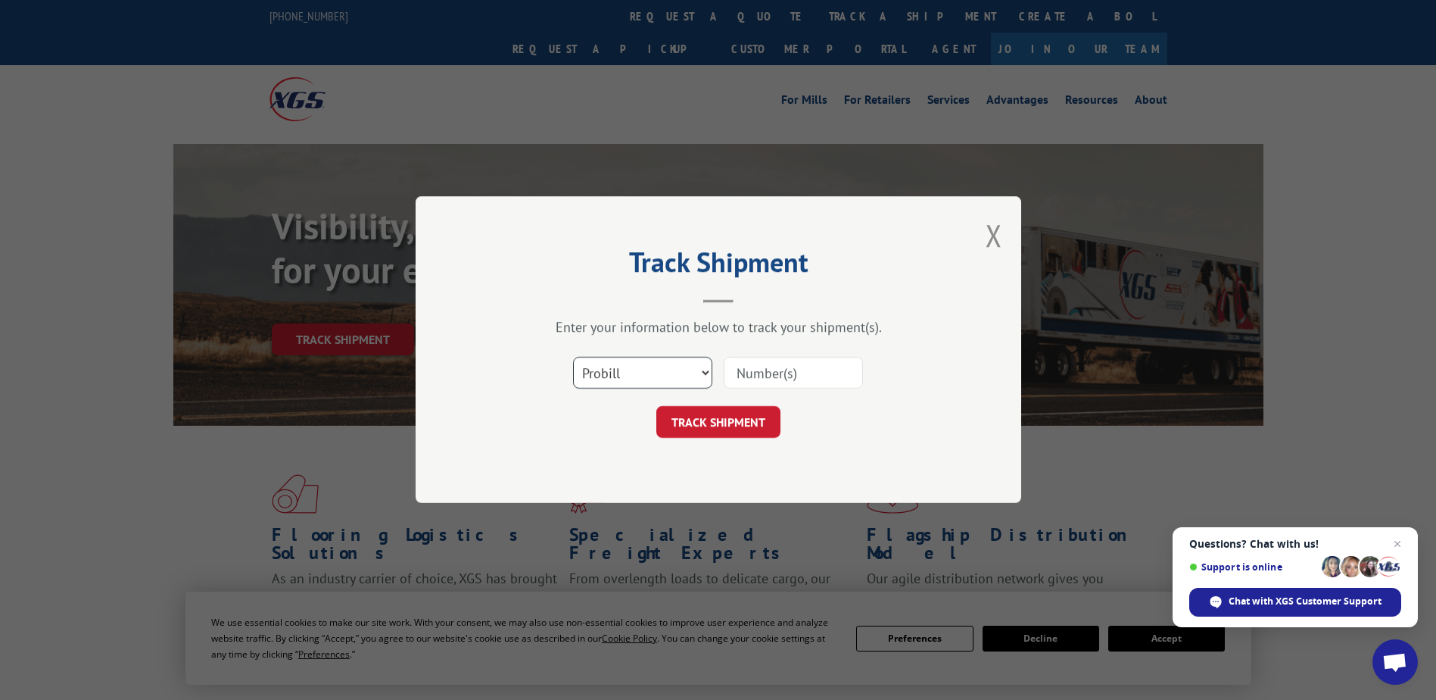
click at [709, 373] on select "Select category... Probill BOL PO" at bounding box center [642, 373] width 139 height 32
select select "po"
click at [573, 357] on select "Select category... Probill BOL PO" at bounding box center [642, 373] width 139 height 32
click at [769, 370] on input at bounding box center [793, 373] width 139 height 32
paste input "37522722"
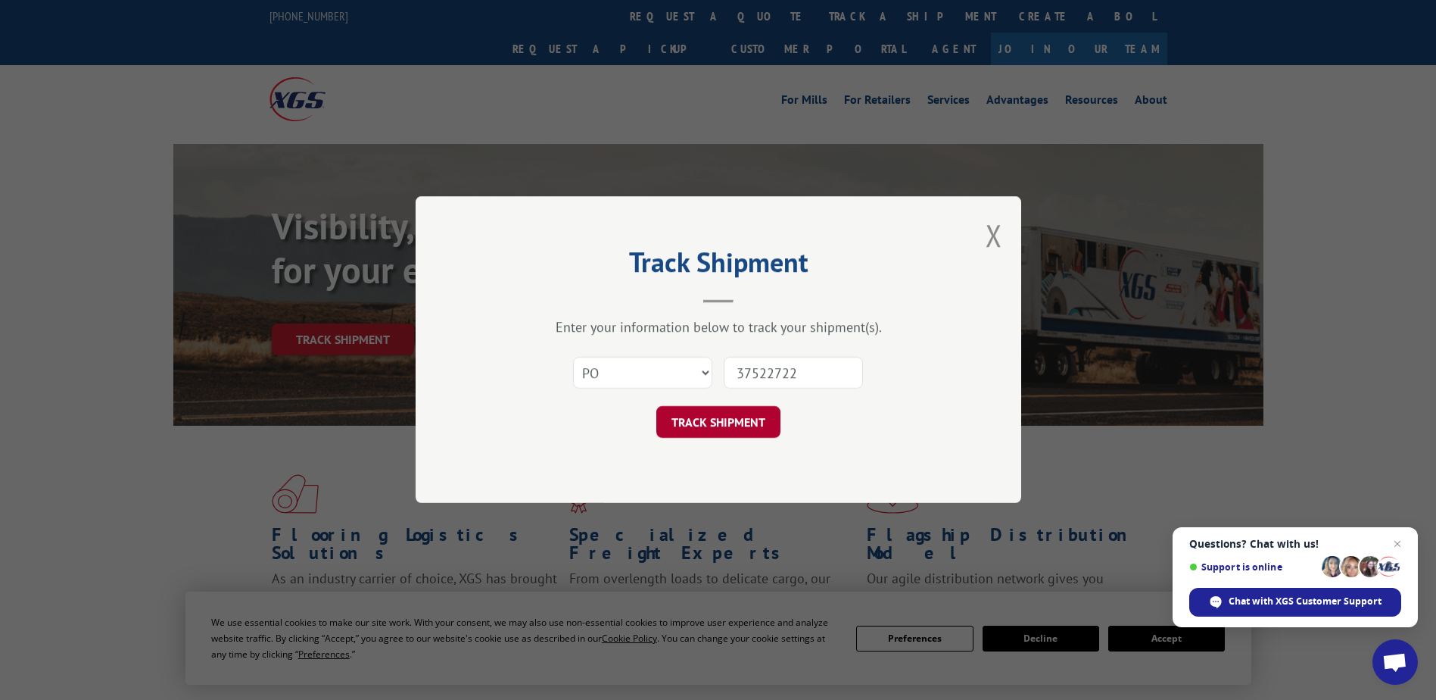
type input "37522722"
click at [743, 433] on button "TRACK SHIPMENT" at bounding box center [718, 423] width 124 height 32
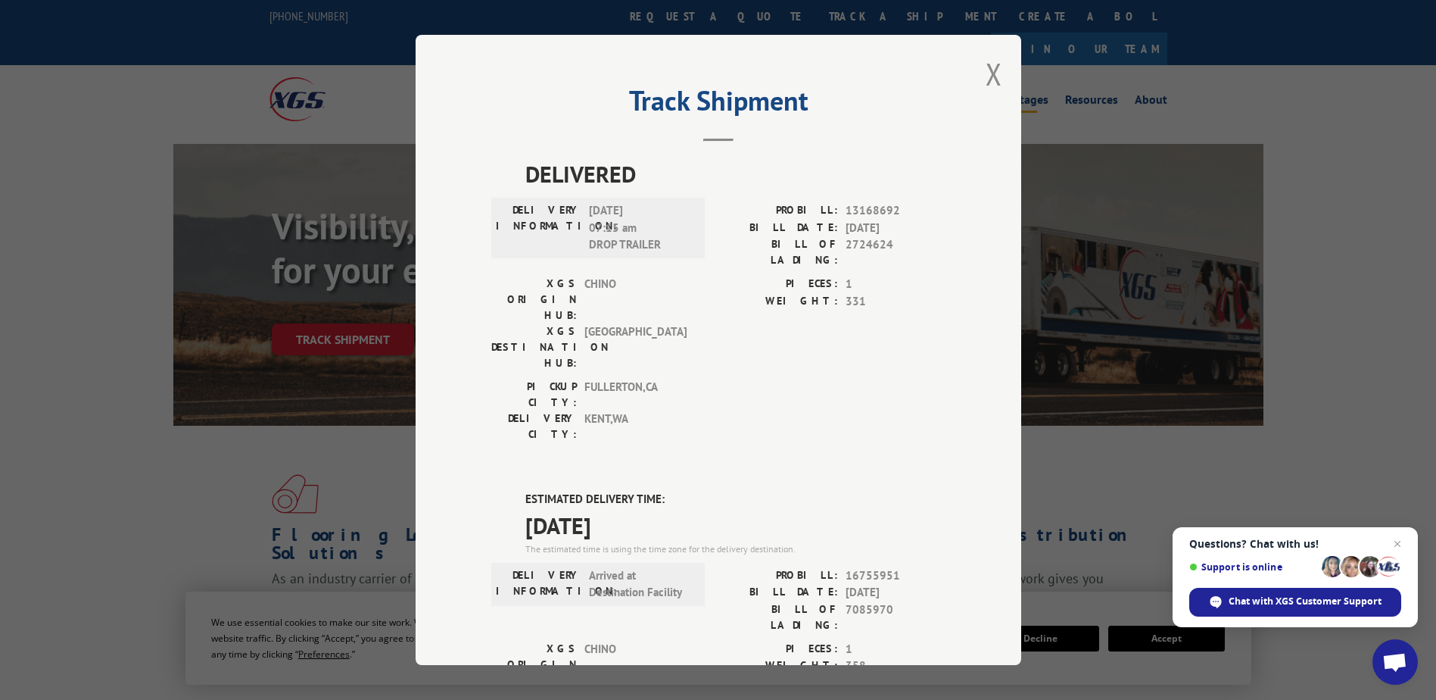
click at [989, 76] on button "Close modal" at bounding box center [994, 74] width 17 height 40
